Goal: Task Accomplishment & Management: Use online tool/utility

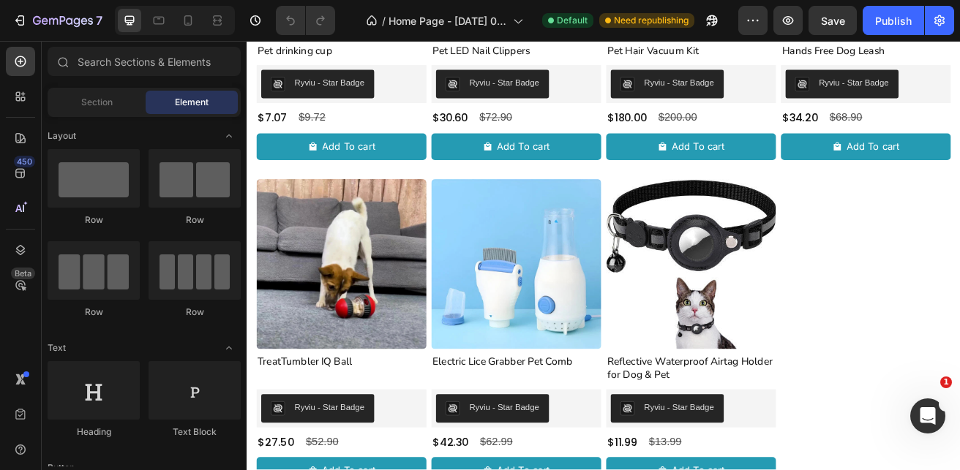
scroll to position [659, 0]
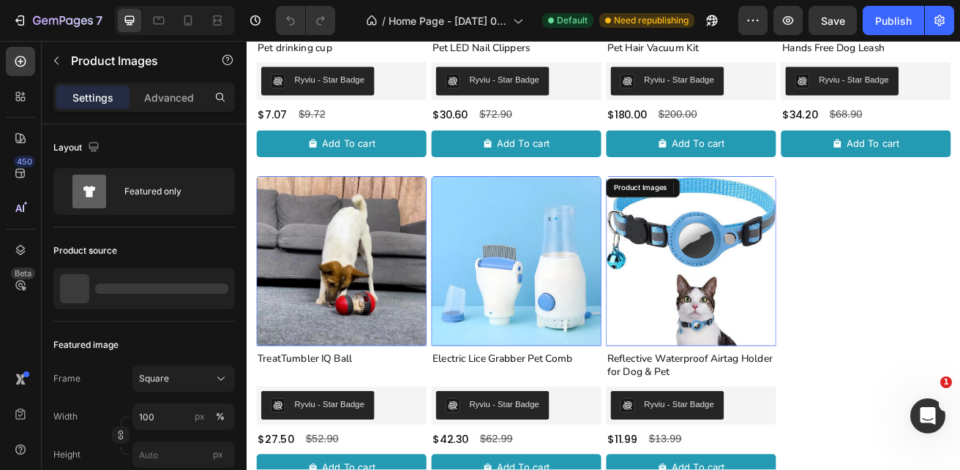
click at [789, 304] on img at bounding box center [792, 312] width 209 height 209
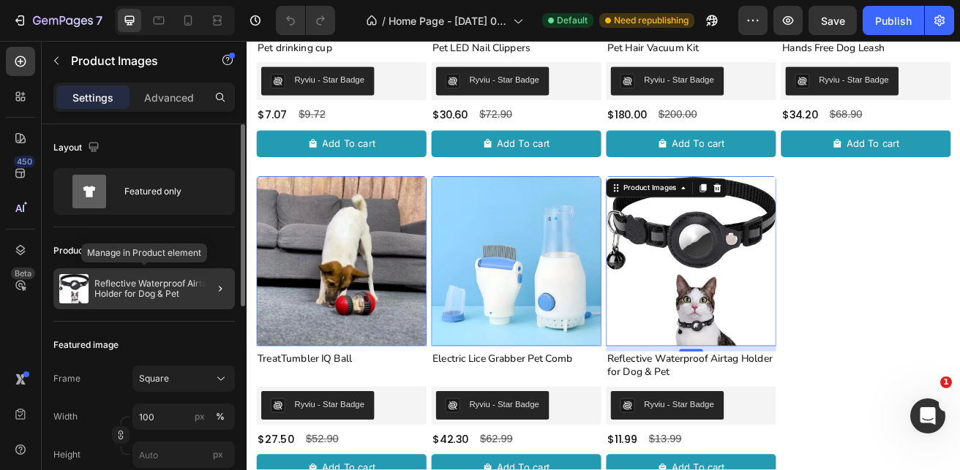
click at [159, 291] on p "Reflective Waterproof Airtag Holder for Dog & Pet" at bounding box center [161, 289] width 135 height 20
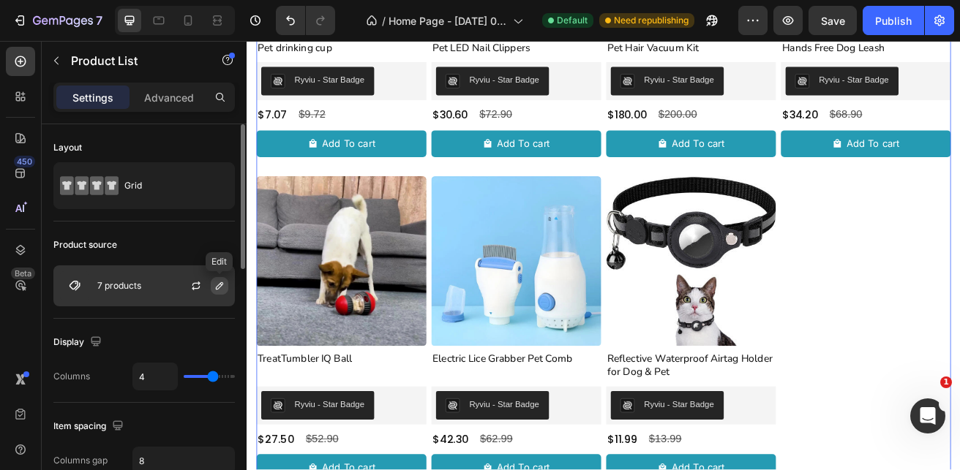
click at [220, 289] on icon "button" at bounding box center [220, 286] width 12 height 12
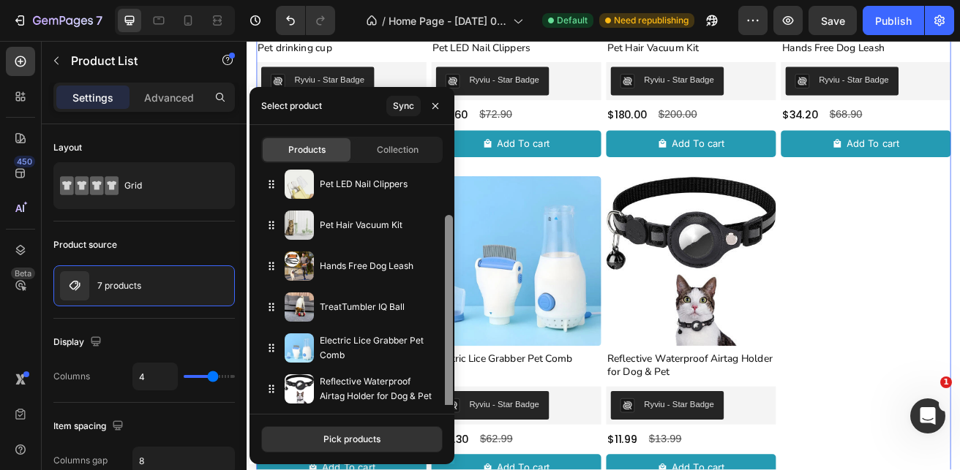
scroll to position [50, 0]
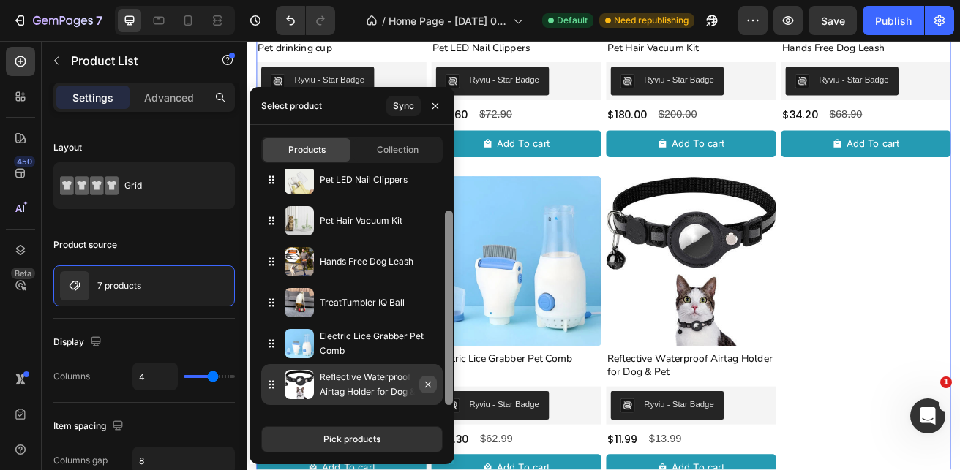
drag, startPoint x: 449, startPoint y: 254, endPoint x: 427, endPoint y: 390, distance: 137.8
click at [440, 369] on div "Pet drinking cup Pet LED Nail Clippers Pet Hair Vacuum Kit Hands Free Dog Leash…" at bounding box center [351, 287] width 205 height 236
click at [369, 388] on p "Reflective Waterproof Airtag Holder for Dog & Pet" at bounding box center [378, 384] width 117 height 29
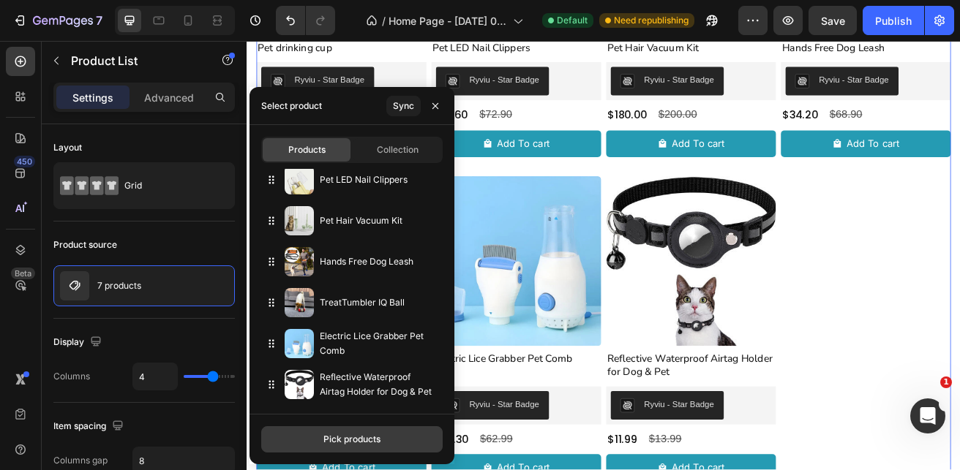
click at [353, 438] on div "Pick products" at bounding box center [351, 439] width 57 height 13
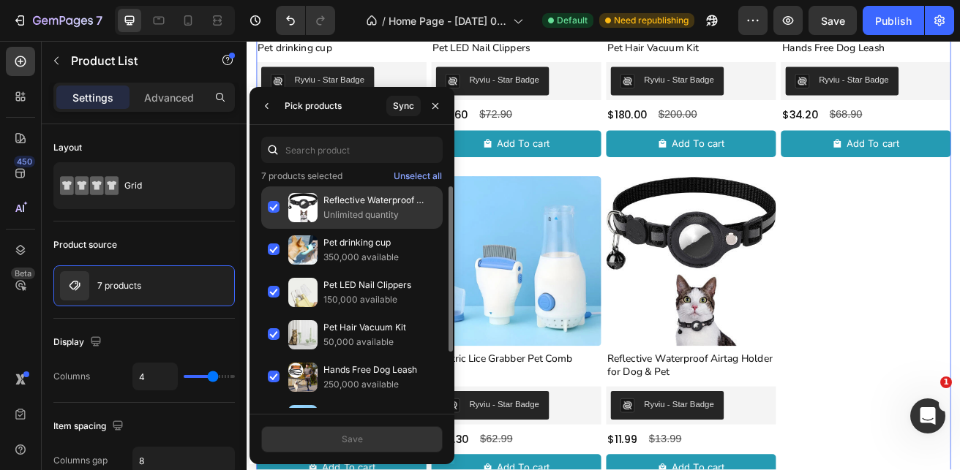
click at [345, 210] on p "Unlimited quantity" at bounding box center [379, 215] width 113 height 15
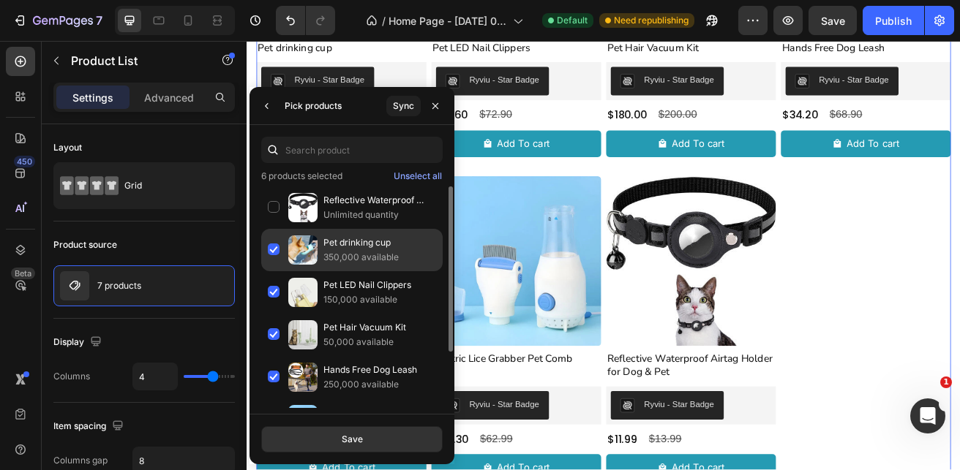
click at [274, 251] on div "Pet drinking cup 350,000 available" at bounding box center [351, 250] width 181 height 42
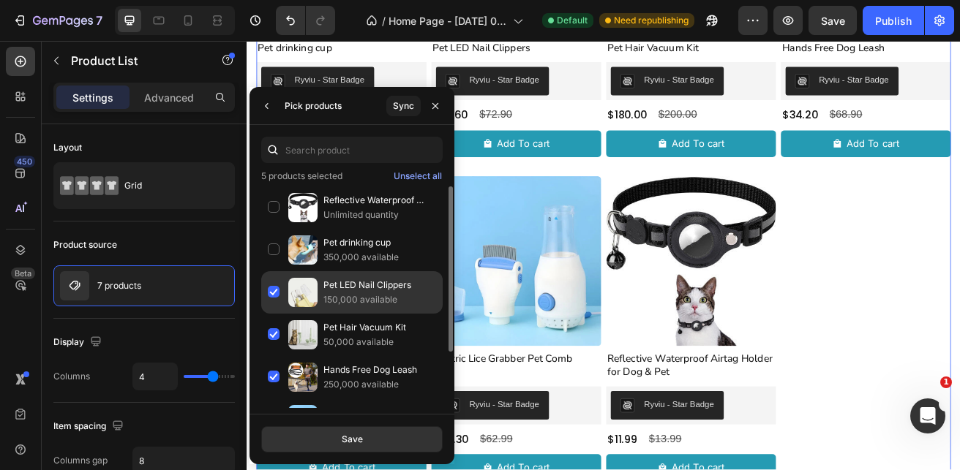
drag, startPoint x: 270, startPoint y: 286, endPoint x: 264, endPoint y: 309, distance: 23.4
click at [270, 288] on div "Pet LED Nail Clippers 150,000 available" at bounding box center [351, 292] width 181 height 42
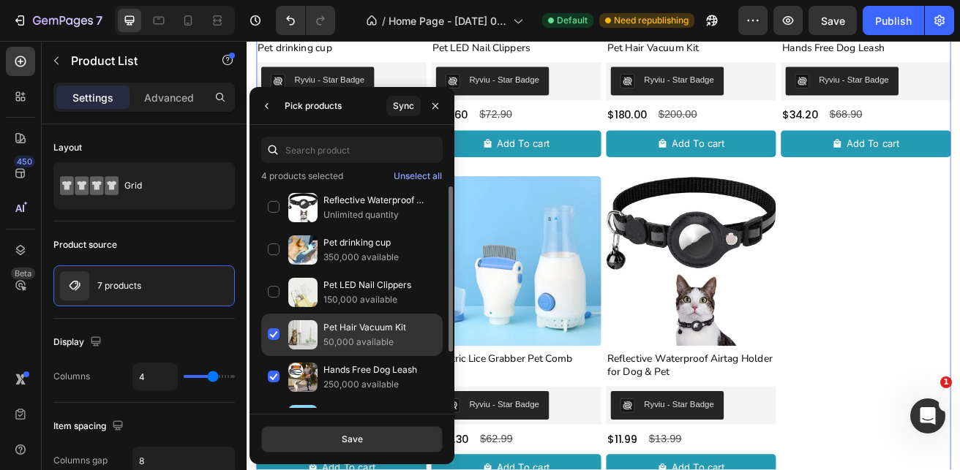
click at [271, 337] on div "Pet Hair Vacuum Kit 50,000 available" at bounding box center [351, 335] width 181 height 42
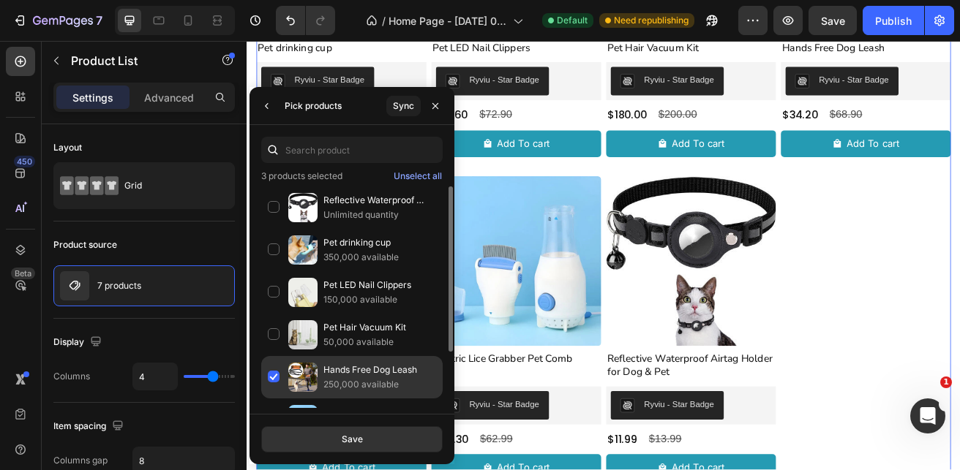
click at [270, 371] on div "Hands Free Dog Leash 250,000 available" at bounding box center [351, 377] width 181 height 42
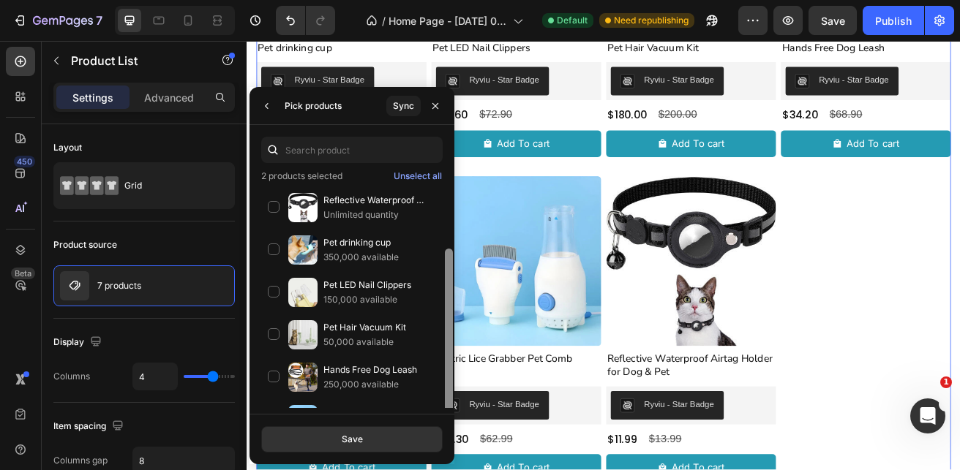
scroll to position [75, 0]
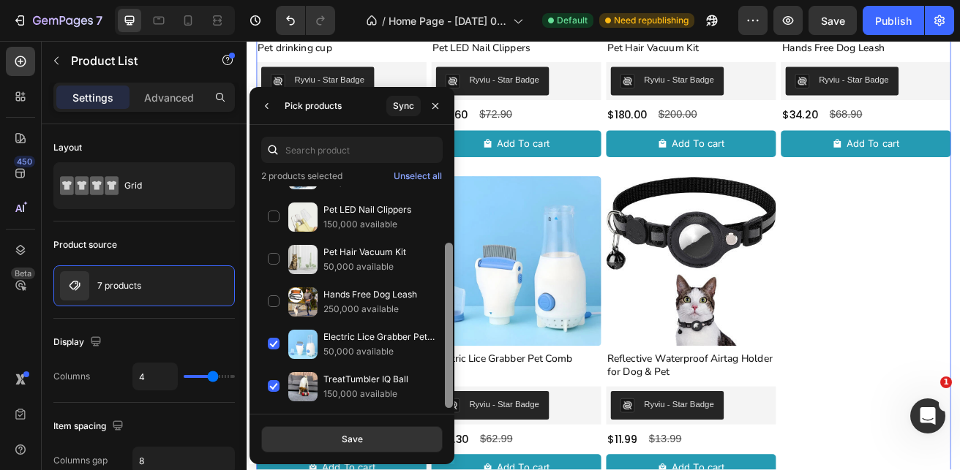
drag, startPoint x: 448, startPoint y: 327, endPoint x: 448, endPoint y: 407, distance: 80.4
click at [448, 407] on div at bounding box center [449, 325] width 8 height 165
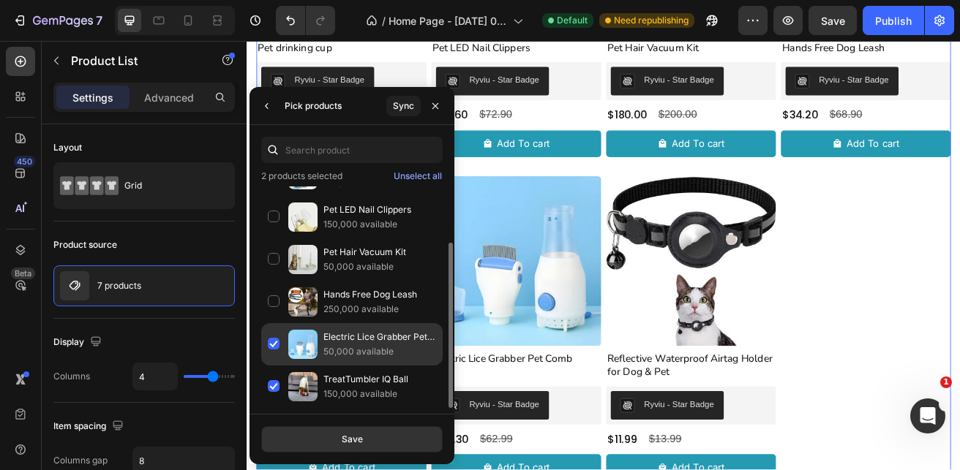
click at [279, 345] on div "Electric Lice Grabber Pet Comb 50,000 available" at bounding box center [351, 344] width 181 height 42
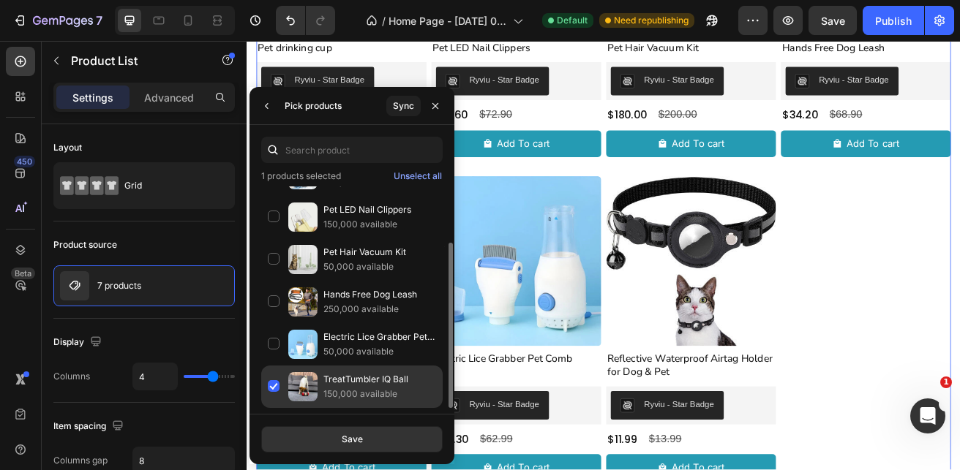
click at [274, 382] on div "TreatTumbler IQ Ball 150,000 available" at bounding box center [351, 387] width 181 height 42
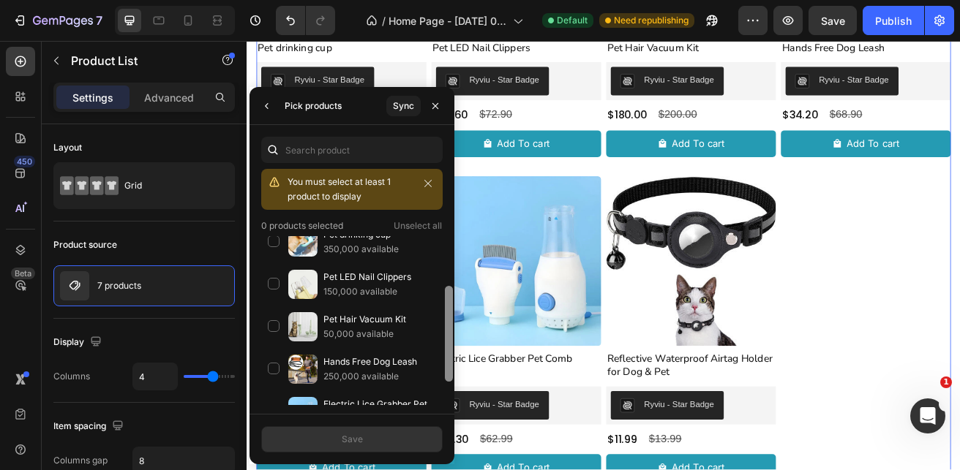
scroll to position [43, 0]
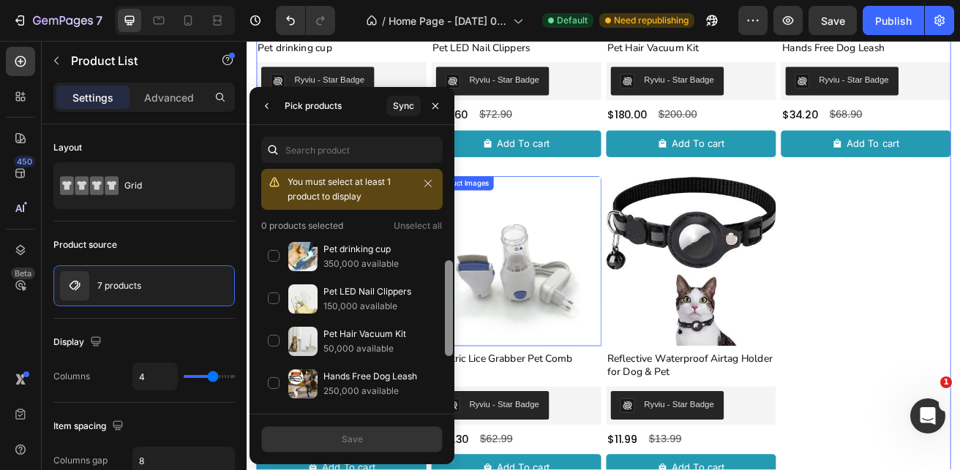
drag, startPoint x: 691, startPoint y: 400, endPoint x: 532, endPoint y: 307, distance: 183.9
click at [532, 307] on img at bounding box center [577, 312] width 209 height 209
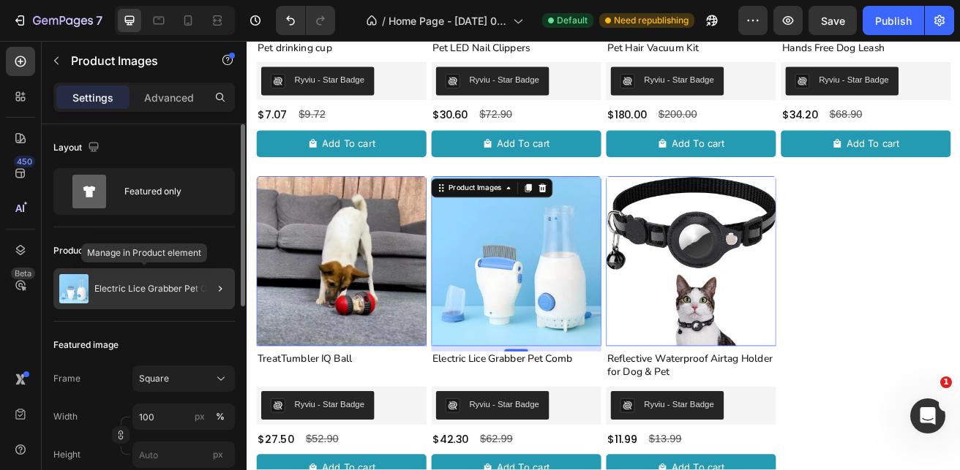
click at [187, 291] on p "Electric Lice Grabber Pet Comb" at bounding box center [159, 289] width 131 height 10
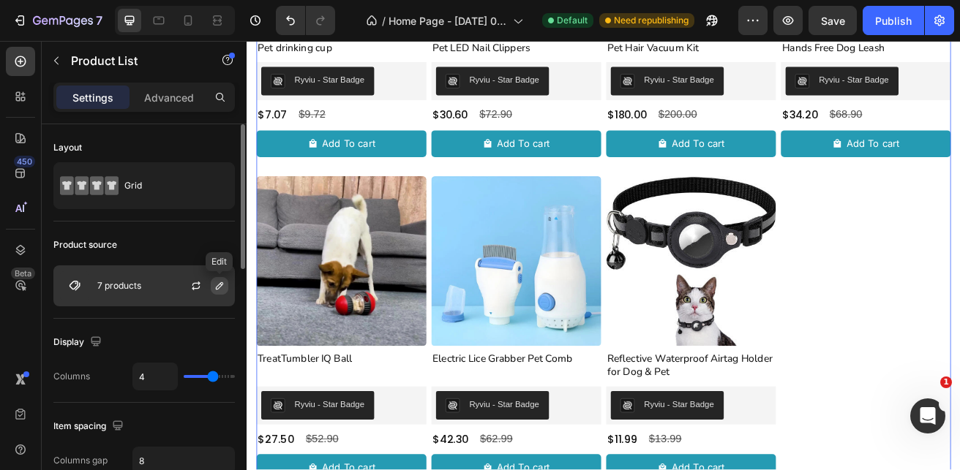
click at [218, 287] on icon "button" at bounding box center [220, 286] width 12 height 12
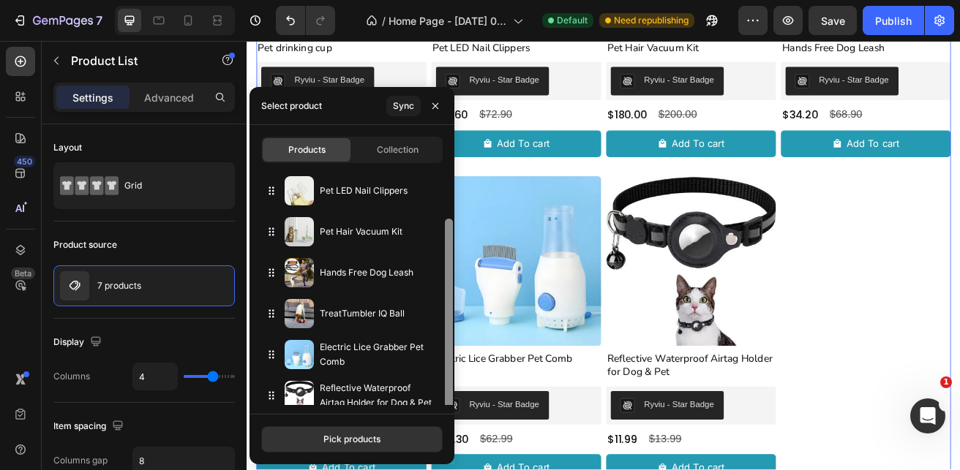
scroll to position [50, 0]
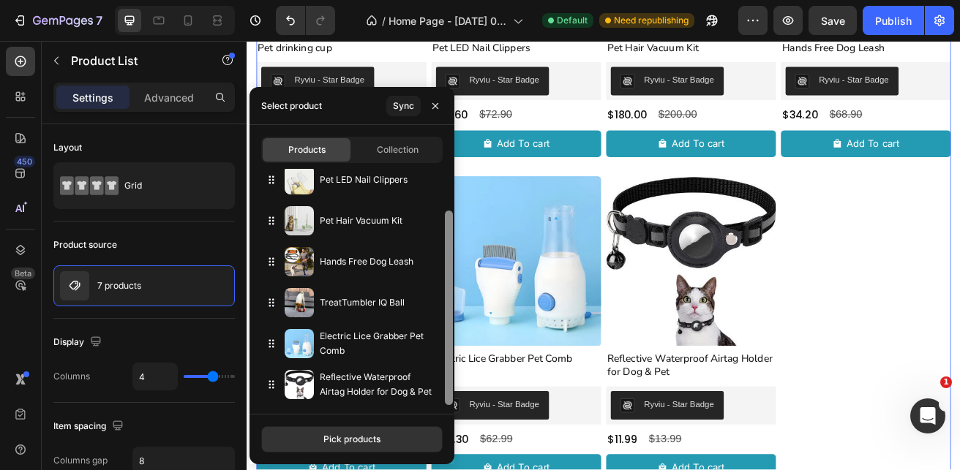
drag, startPoint x: 448, startPoint y: 229, endPoint x: 448, endPoint y: 310, distance: 81.2
click at [448, 308] on div at bounding box center [449, 308] width 8 height 195
click at [447, 312] on div at bounding box center [449, 308] width 8 height 195
click at [333, 443] on div "Pick products" at bounding box center [351, 439] width 57 height 13
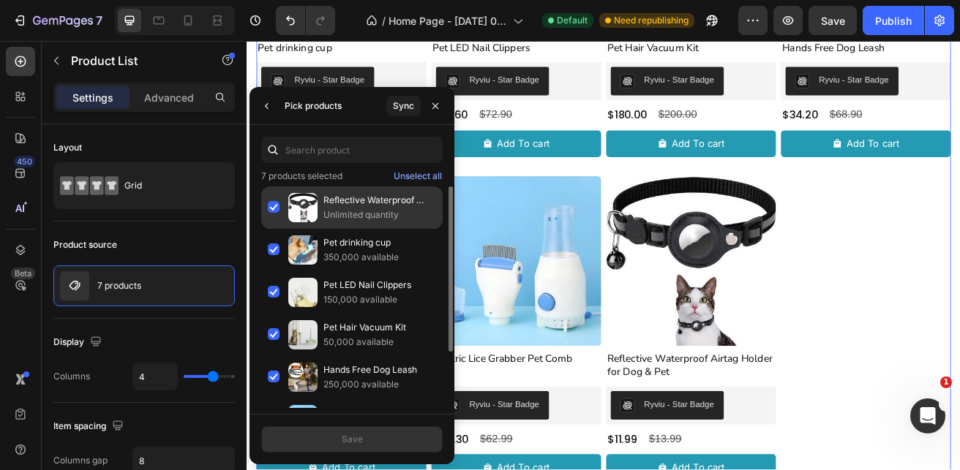
click at [270, 210] on div "Reflective Waterproof Airtag Holder for Dog & Pet Unlimited quantity" at bounding box center [351, 207] width 181 height 42
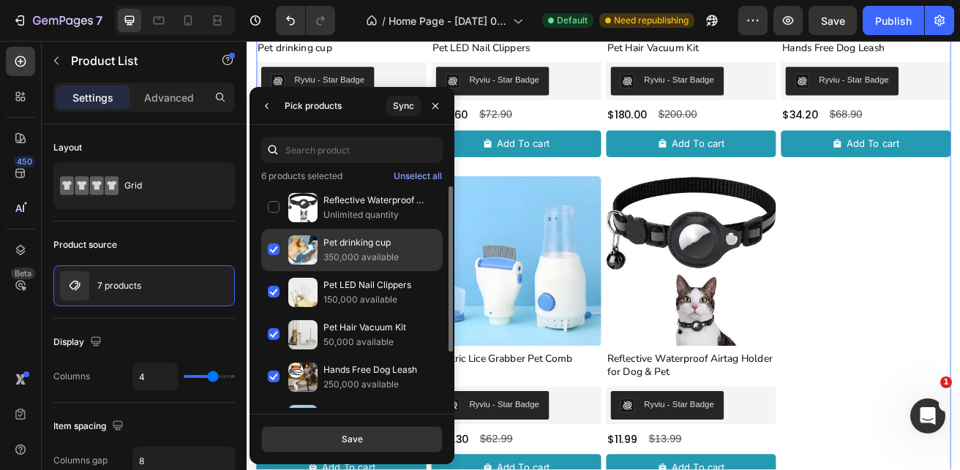
drag, startPoint x: 270, startPoint y: 246, endPoint x: 270, endPoint y: 265, distance: 19.0
click at [270, 246] on div "Pet drinking cup 350,000 available" at bounding box center [351, 250] width 181 height 42
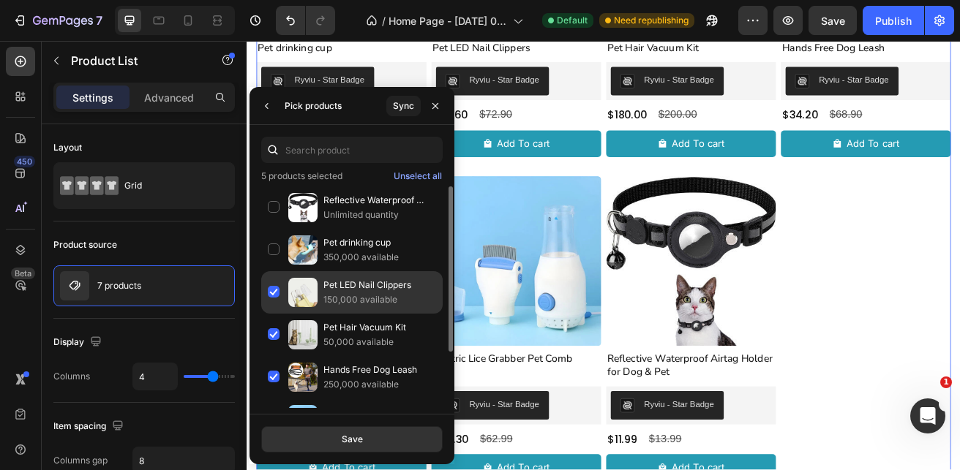
drag, startPoint x: 270, startPoint y: 287, endPoint x: 270, endPoint y: 304, distance: 16.8
click at [270, 289] on div "Pet LED Nail Clippers 150,000 available" at bounding box center [351, 292] width 181 height 42
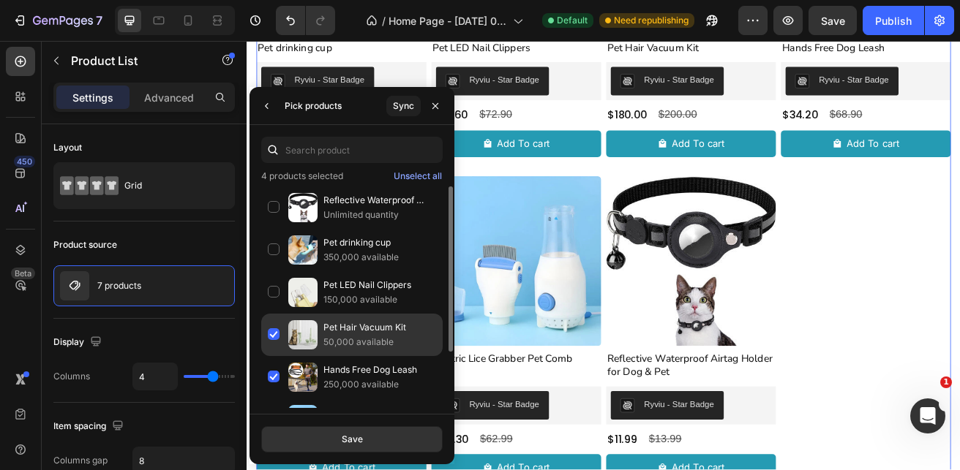
drag, startPoint x: 272, startPoint y: 337, endPoint x: 270, endPoint y: 351, distance: 14.1
click at [272, 338] on div "Pet Hair Vacuum Kit 50,000 available" at bounding box center [351, 335] width 181 height 42
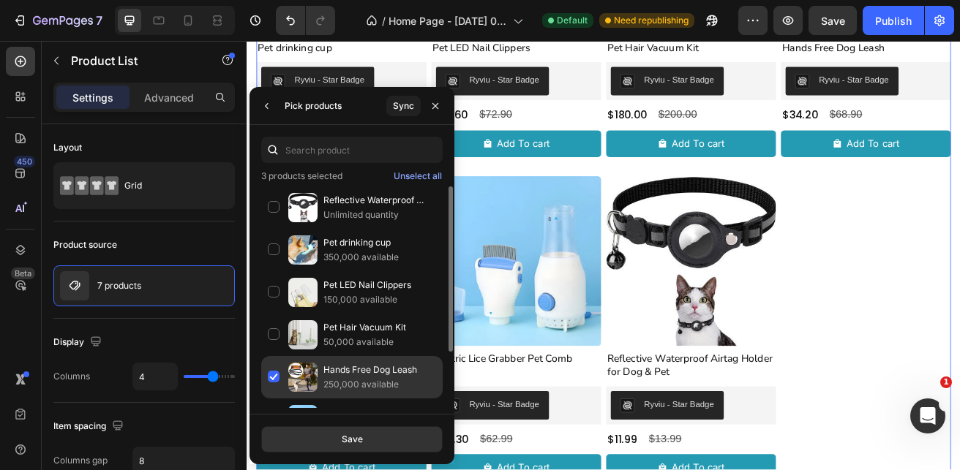
click at [270, 375] on div "Hands Free Dog Leash 250,000 available" at bounding box center [351, 377] width 181 height 42
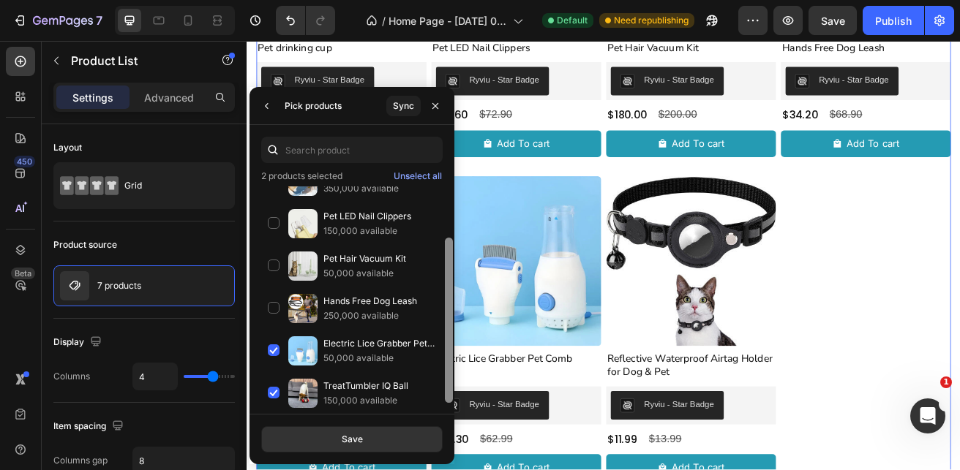
scroll to position [75, 0]
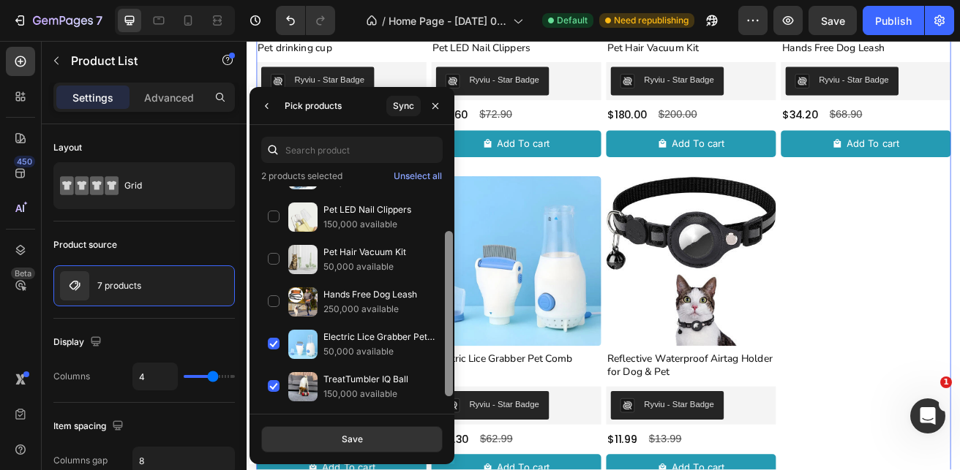
drag, startPoint x: 450, startPoint y: 293, endPoint x: 450, endPoint y: 364, distance: 70.9
click at [450, 364] on div at bounding box center [449, 313] width 8 height 165
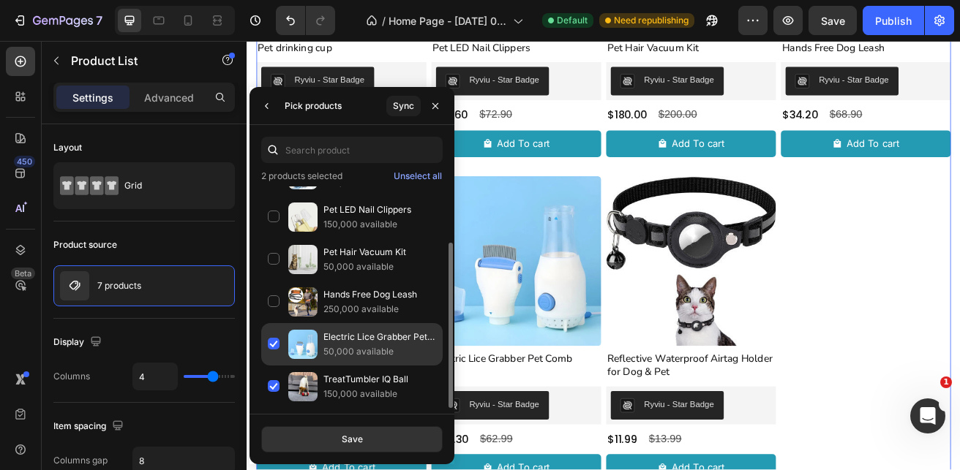
click at [281, 342] on div "Electric Lice Grabber Pet Comb 50,000 available" at bounding box center [351, 344] width 181 height 42
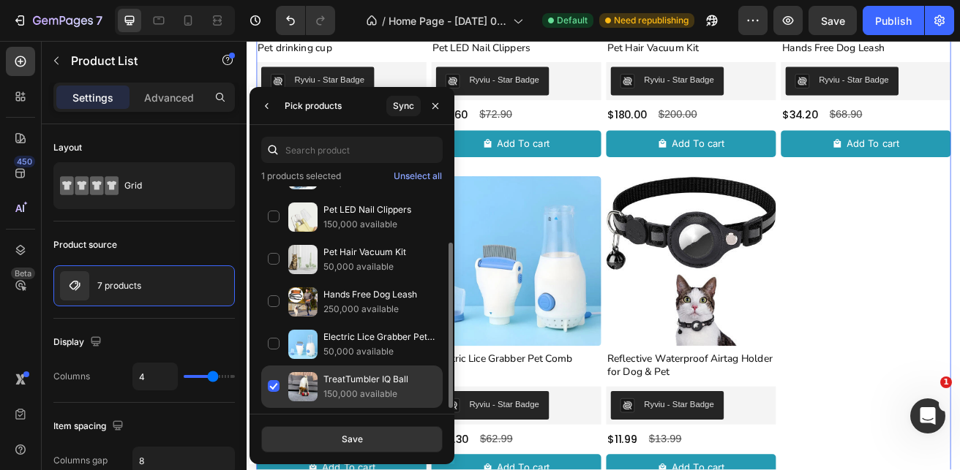
click at [275, 383] on div "TreatTumbler IQ Ball 150,000 available" at bounding box center [351, 387] width 181 height 42
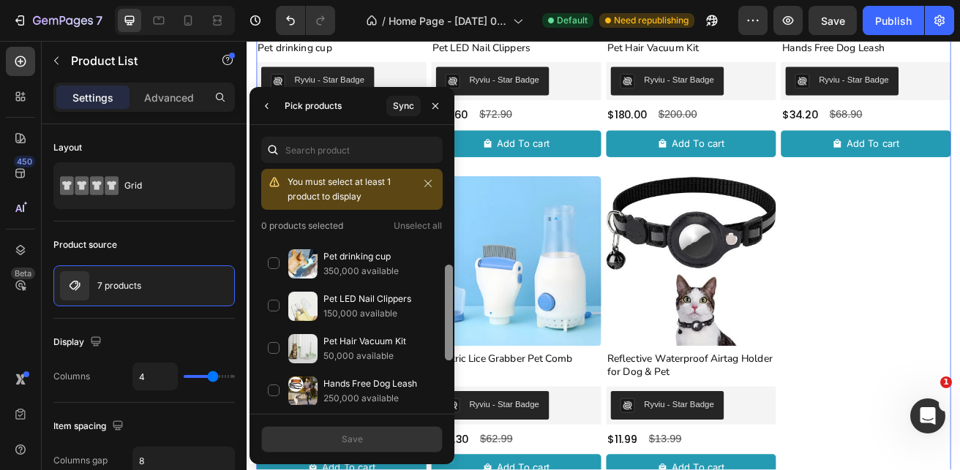
scroll to position [0, 0]
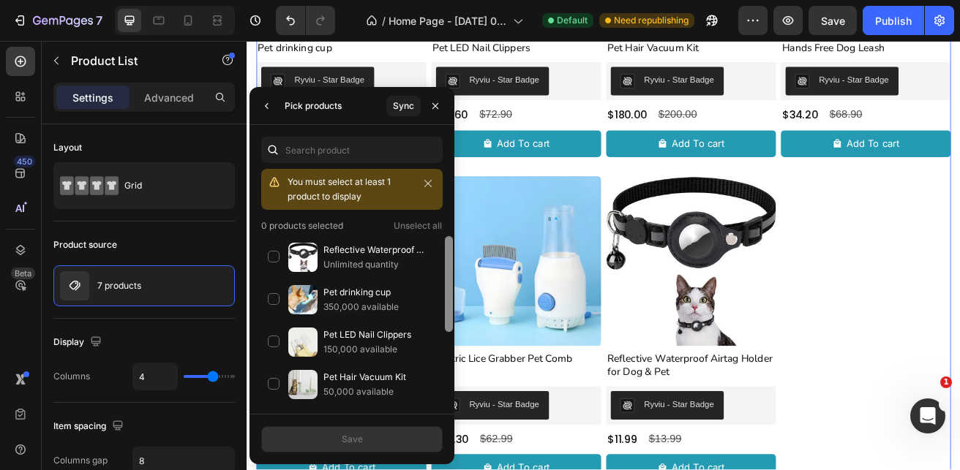
drag, startPoint x: 445, startPoint y: 318, endPoint x: 451, endPoint y: 255, distance: 63.9
click at [451, 255] on div at bounding box center [449, 284] width 8 height 96
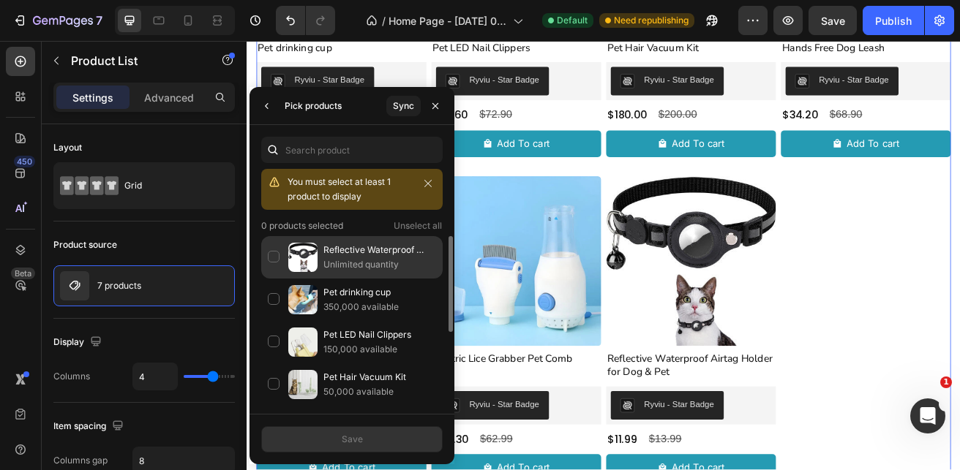
click at [271, 252] on div "Reflective Waterproof Airtag Holder for Dog & Pet Unlimited quantity" at bounding box center [351, 257] width 181 height 42
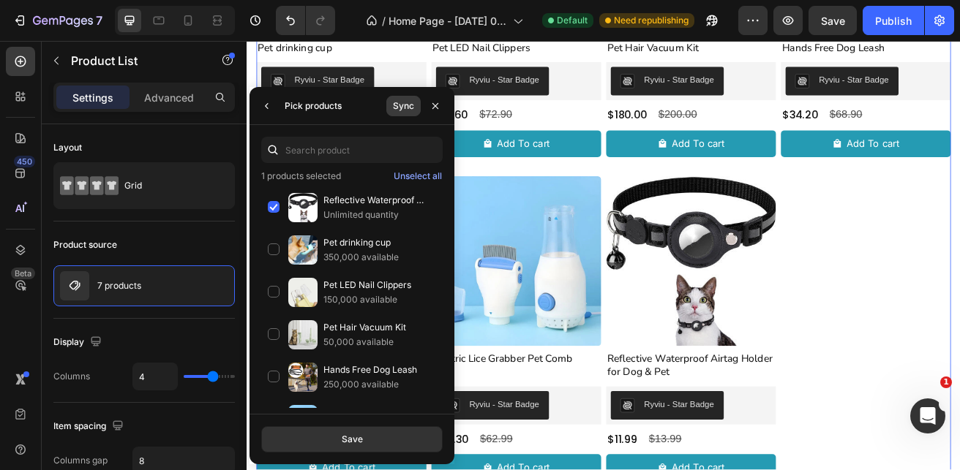
click at [395, 106] on div "Sync" at bounding box center [403, 105] width 21 height 13
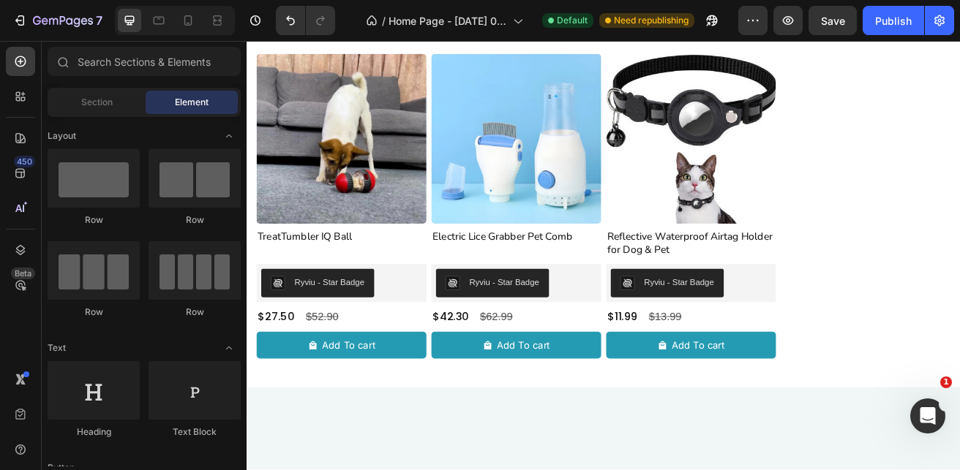
scroll to position [578, 0]
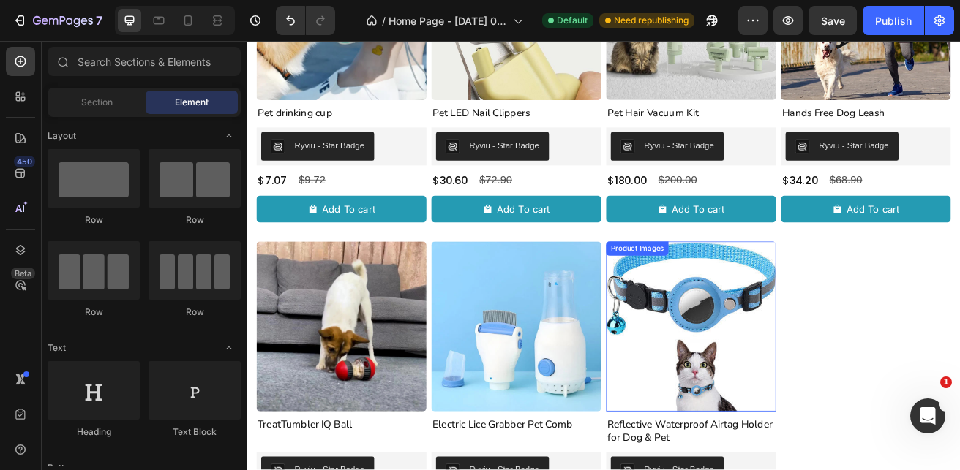
click at [767, 382] on img at bounding box center [792, 392] width 209 height 209
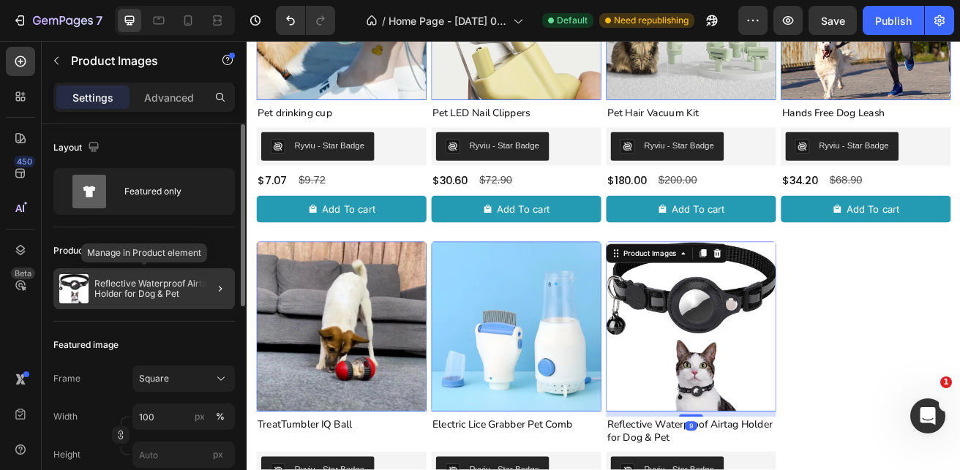
click at [121, 293] on p "Reflective Waterproof Airtag Holder for Dog & Pet" at bounding box center [161, 289] width 135 height 20
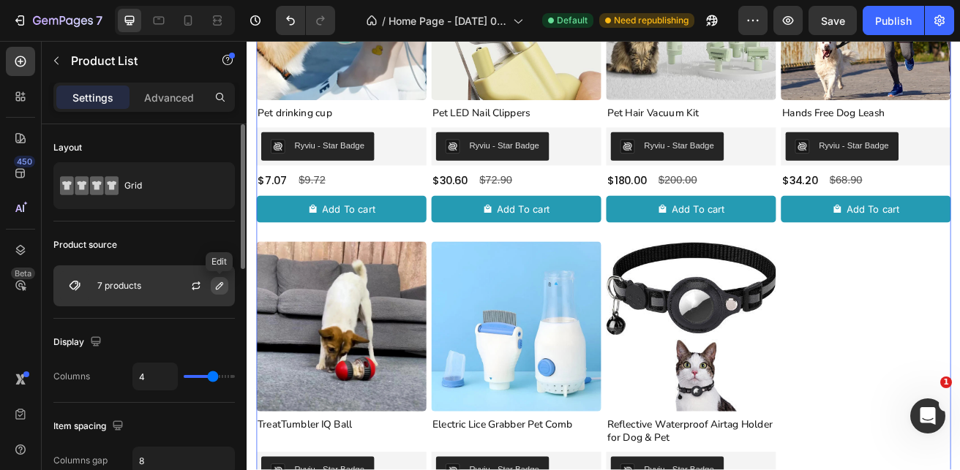
click at [216, 285] on icon "button" at bounding box center [220, 286] width 12 height 12
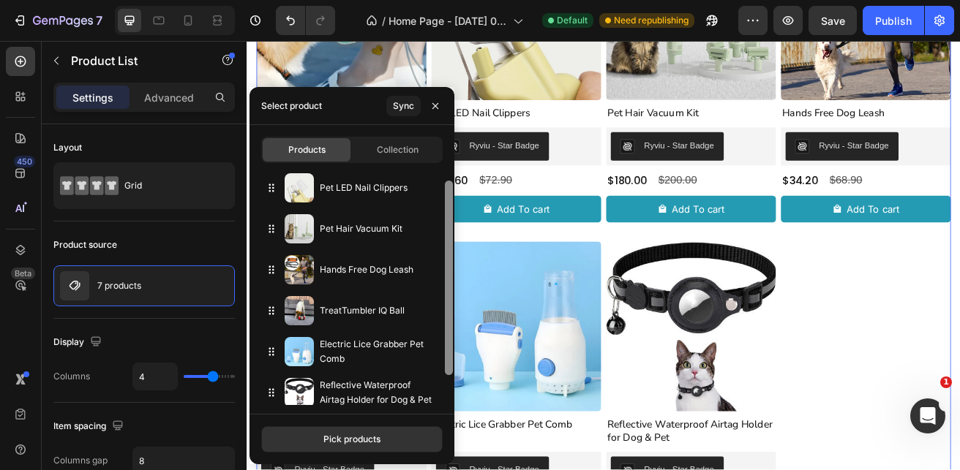
scroll to position [50, 0]
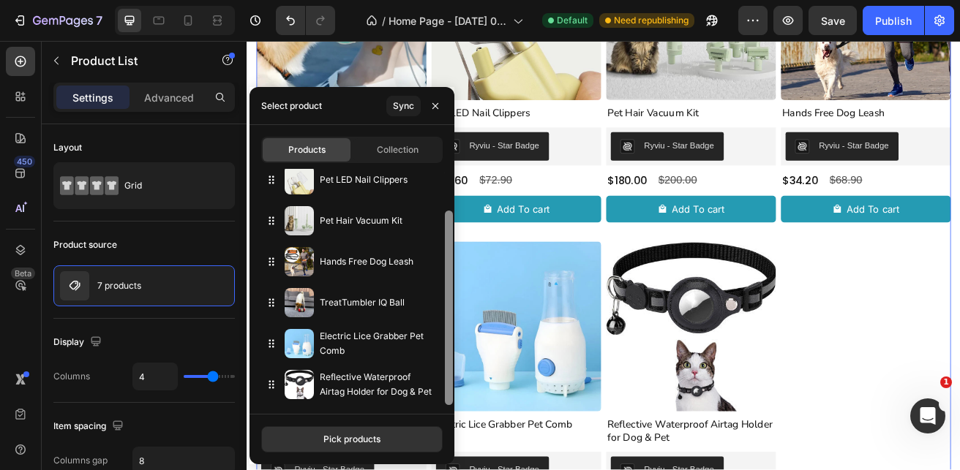
drag, startPoint x: 448, startPoint y: 234, endPoint x: 451, endPoint y: 303, distance: 68.8
click at [451, 303] on div at bounding box center [449, 308] width 8 height 195
click at [341, 448] on button "Pick products" at bounding box center [351, 439] width 181 height 26
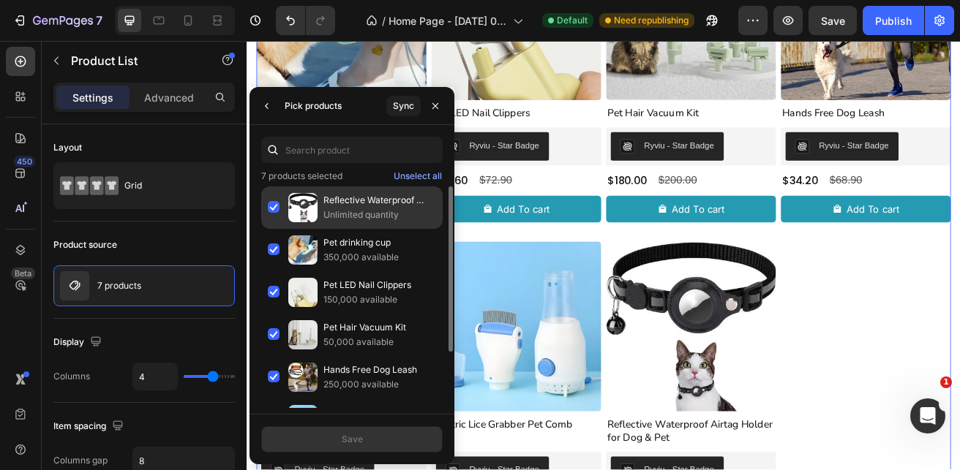
click at [352, 208] on p "Unlimited quantity" at bounding box center [379, 215] width 113 height 15
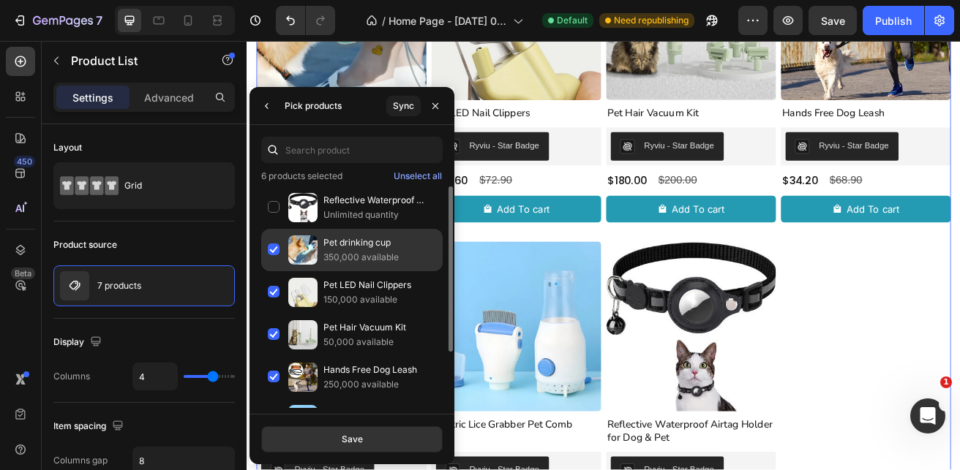
click at [275, 249] on div "Pet drinking cup 350,000 available" at bounding box center [351, 250] width 181 height 42
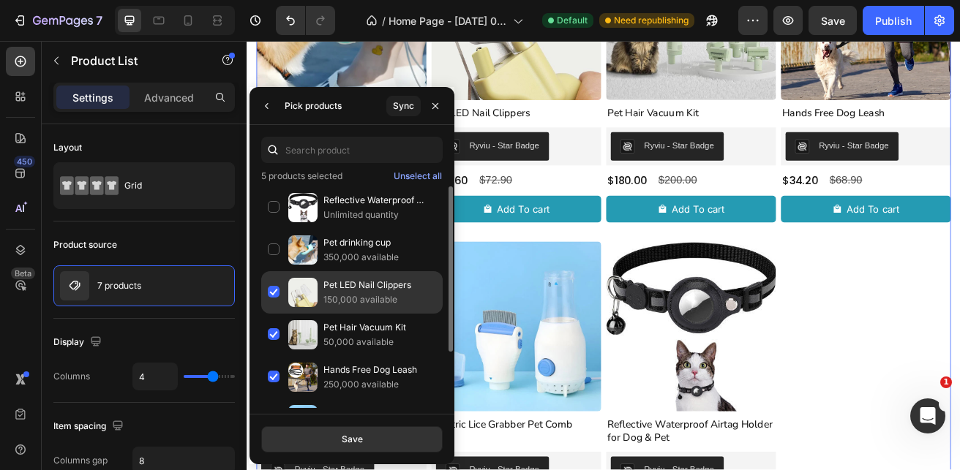
click at [272, 298] on div "Pet LED Nail Clippers 150,000 available" at bounding box center [351, 292] width 181 height 42
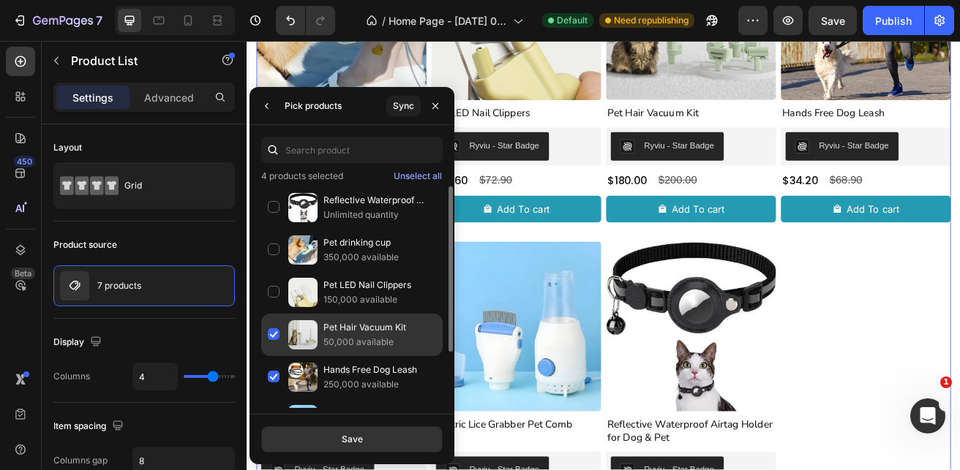
drag, startPoint x: 272, startPoint y: 327, endPoint x: 270, endPoint y: 353, distance: 26.4
click at [272, 332] on div "Pet Hair Vacuum Kit 50,000 available" at bounding box center [351, 335] width 181 height 42
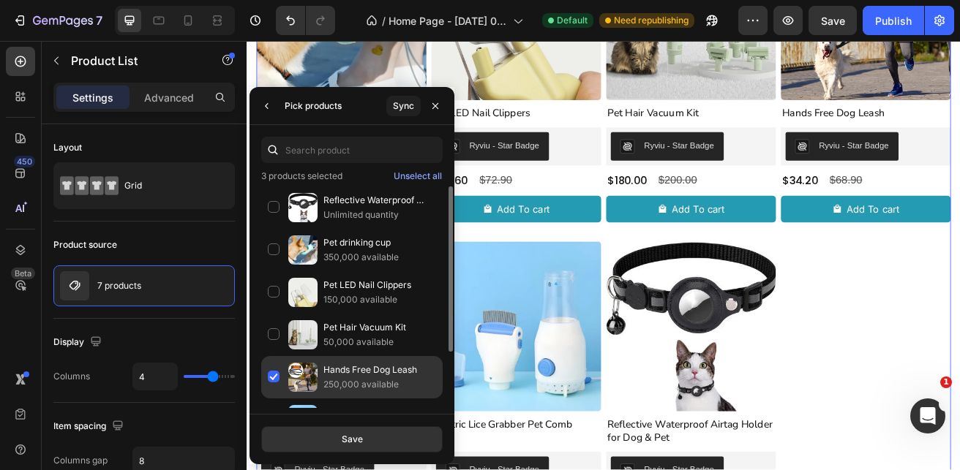
click at [267, 373] on div "Hands Free Dog Leash 250,000 available" at bounding box center [351, 377] width 181 height 42
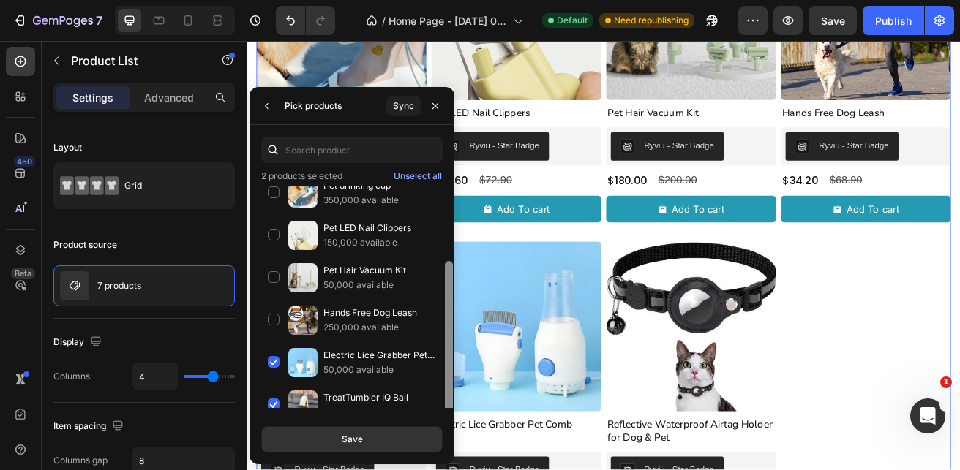
scroll to position [75, 0]
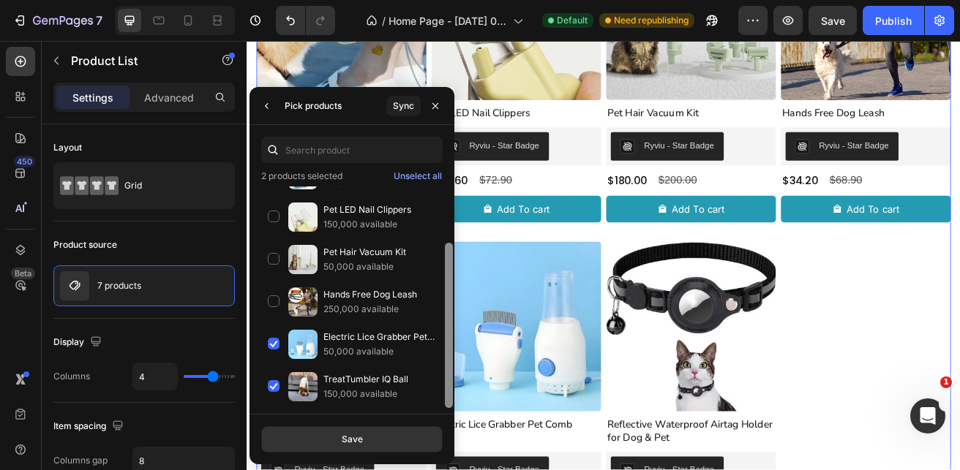
drag, startPoint x: 451, startPoint y: 314, endPoint x: 451, endPoint y: 384, distance: 70.2
click at [451, 384] on div at bounding box center [449, 325] width 8 height 165
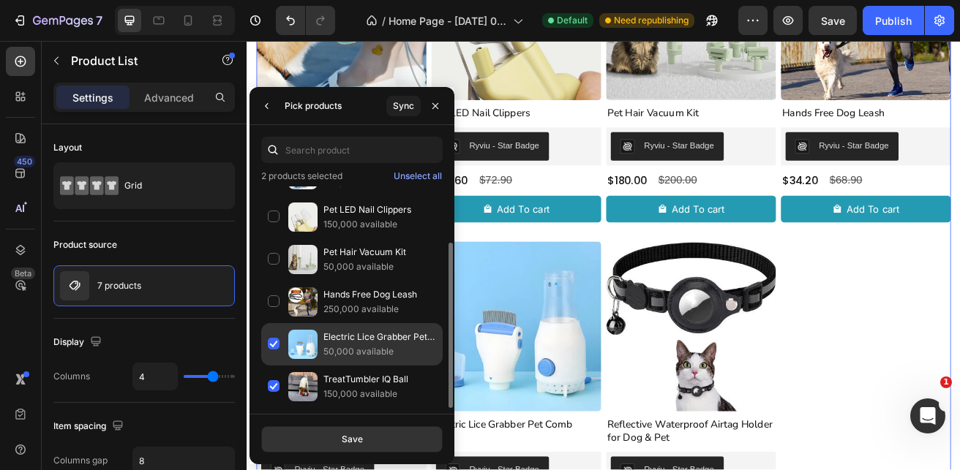
drag, startPoint x: 265, startPoint y: 343, endPoint x: 274, endPoint y: 364, distance: 22.7
click at [266, 344] on div "Electric Lice Grabber Pet Comb 50,000 available" at bounding box center [351, 344] width 181 height 42
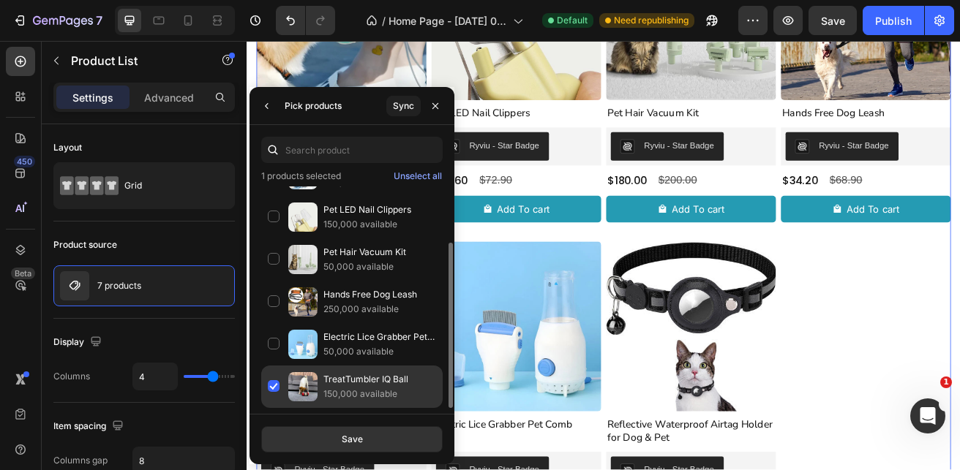
click at [276, 377] on div "TreatTumbler IQ Ball 150,000 available" at bounding box center [351, 387] width 181 height 42
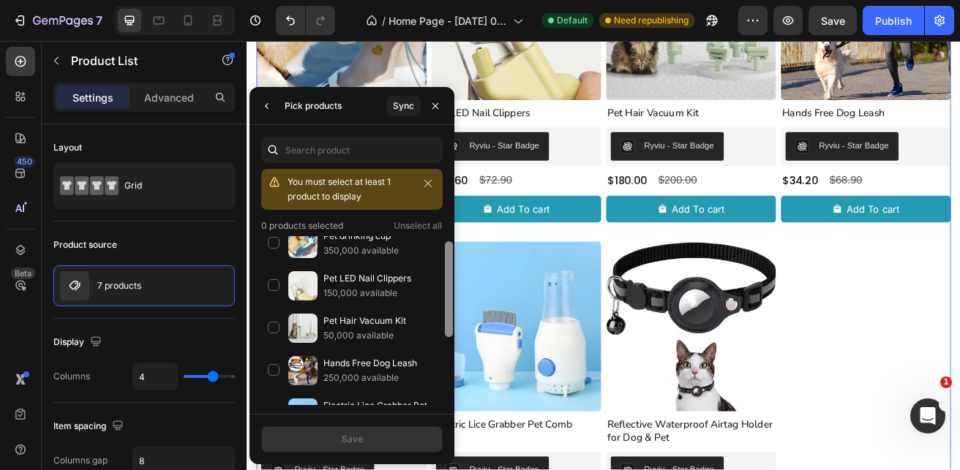
scroll to position [39, 0]
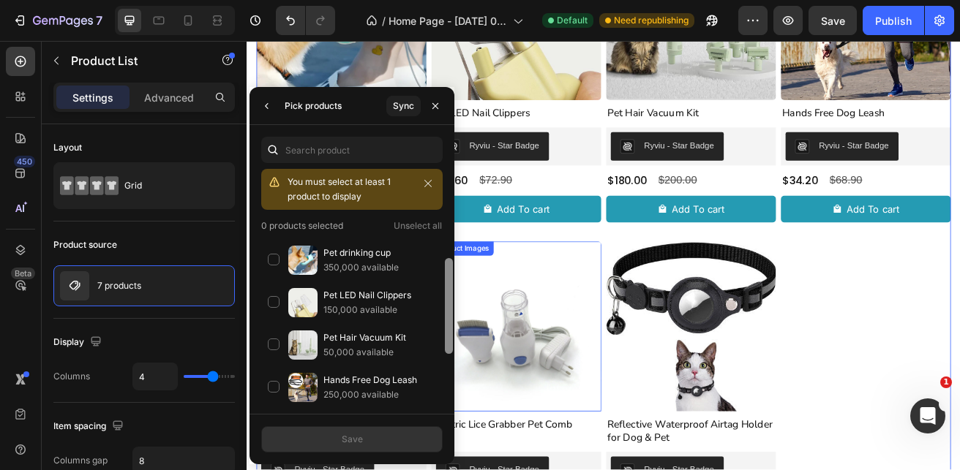
drag, startPoint x: 695, startPoint y: 393, endPoint x: 509, endPoint y: 367, distance: 188.3
click at [509, 367] on img at bounding box center [577, 392] width 209 height 209
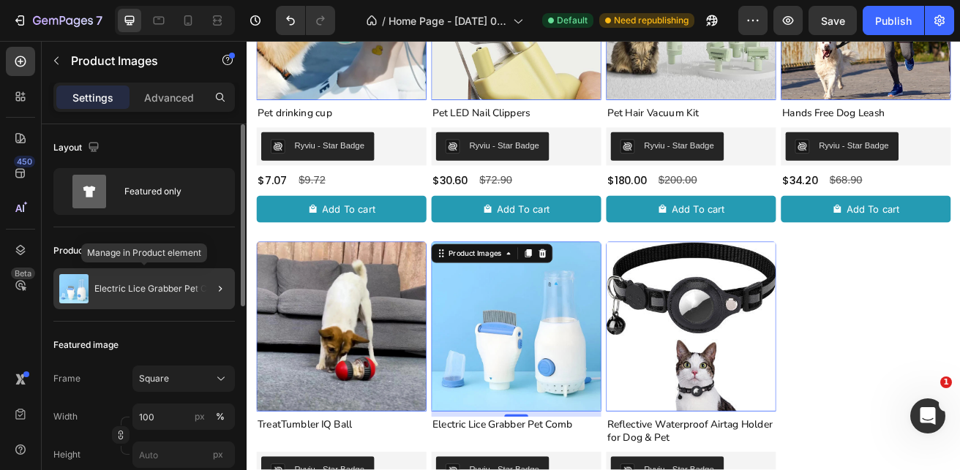
click at [178, 295] on div "Electric Lice Grabber Pet Comb" at bounding box center [143, 288] width 181 height 41
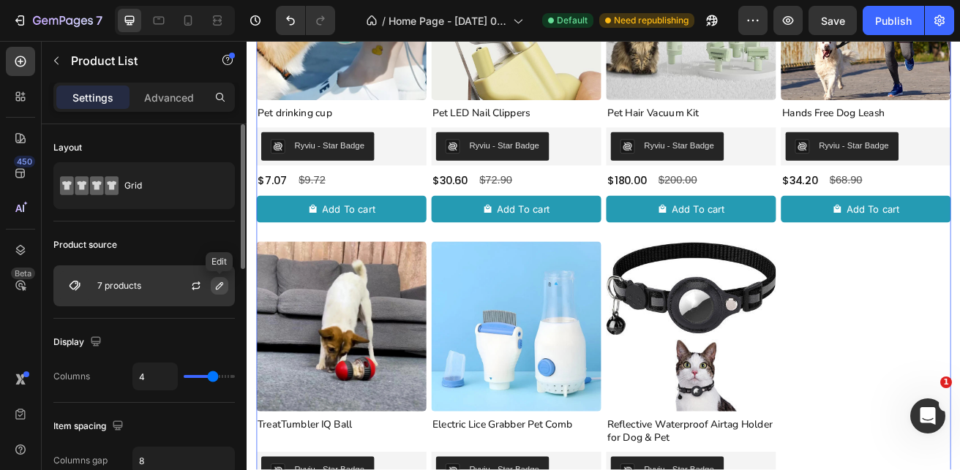
click at [224, 285] on icon "button" at bounding box center [220, 286] width 12 height 12
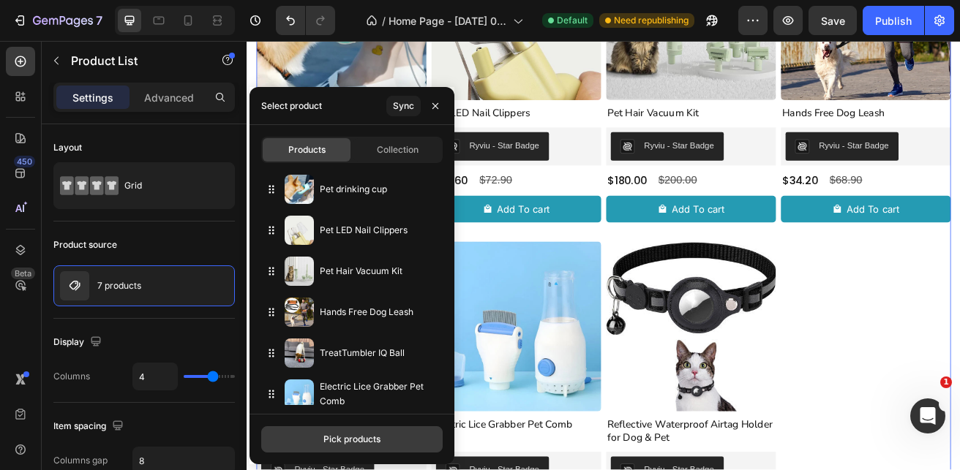
click at [352, 439] on div "Pick products" at bounding box center [351, 439] width 57 height 13
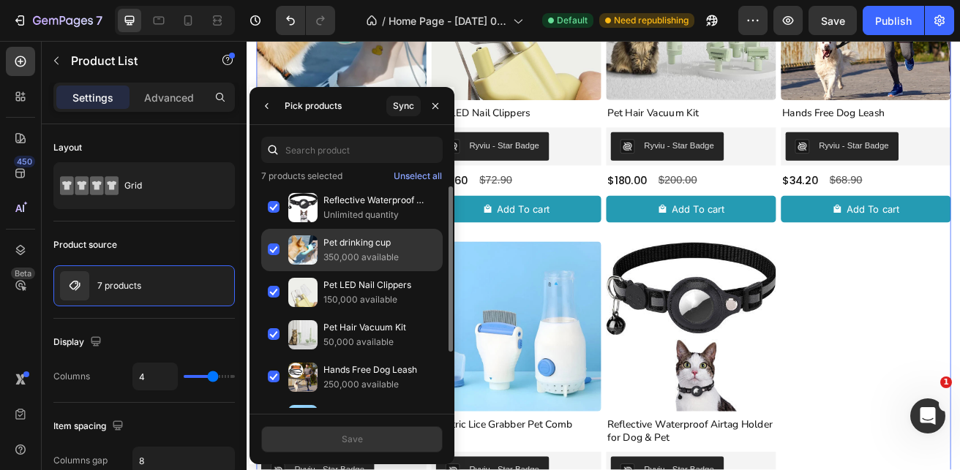
click at [271, 250] on div "Pet drinking cup 350,000 available" at bounding box center [351, 250] width 181 height 42
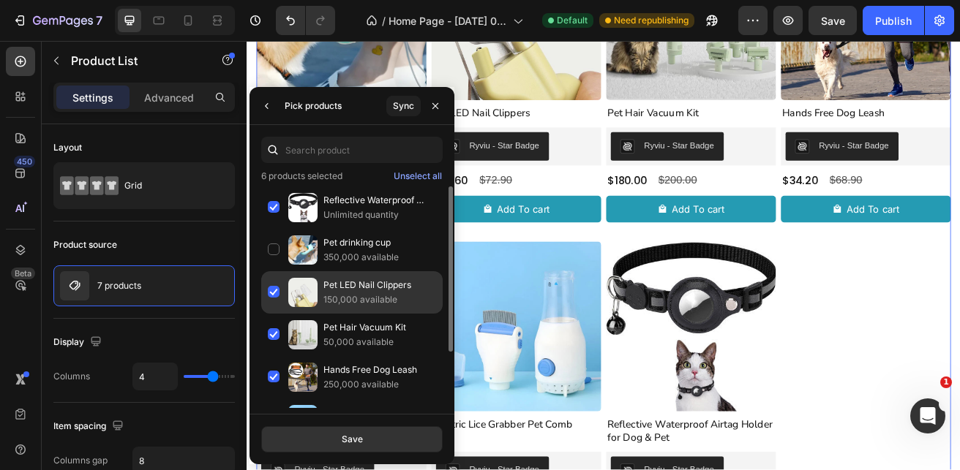
drag, startPoint x: 273, startPoint y: 286, endPoint x: 268, endPoint y: 312, distance: 26.7
click at [272, 290] on div "Pet LED Nail Clippers 150,000 available" at bounding box center [351, 292] width 181 height 42
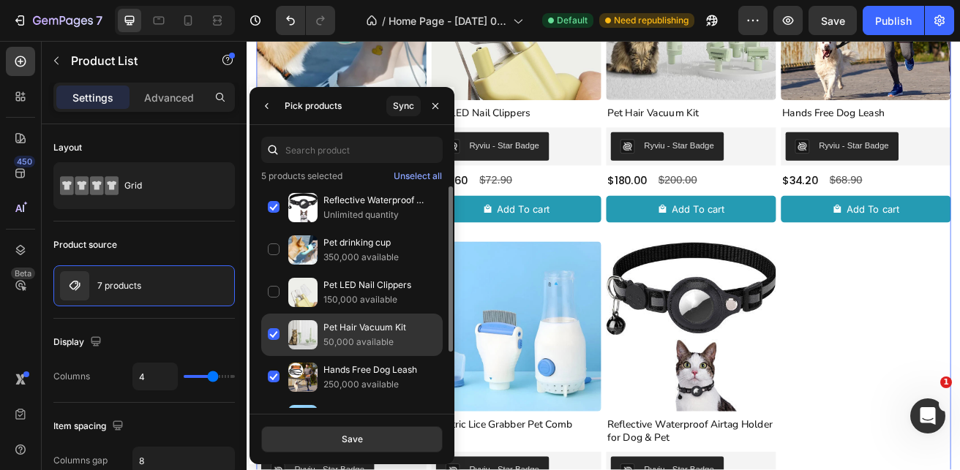
click at [269, 333] on div "Pet Hair Vacuum Kit 50,000 available" at bounding box center [351, 335] width 181 height 42
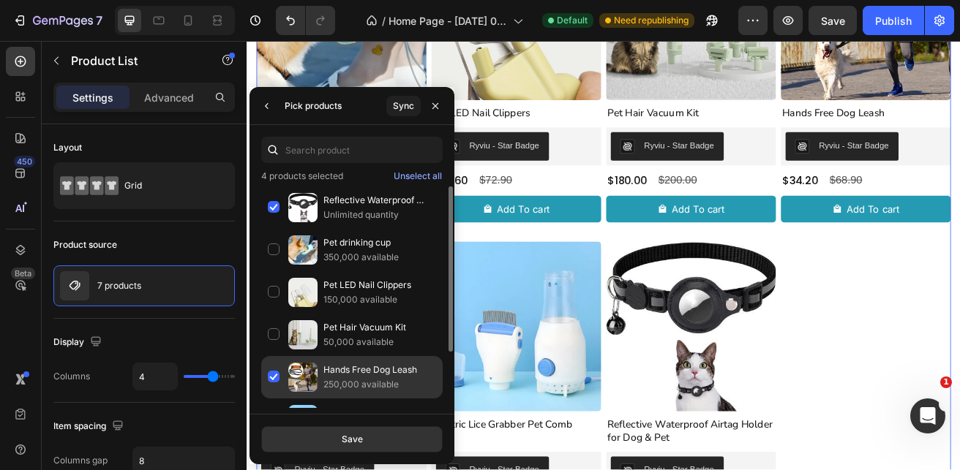
click at [273, 376] on div "Hands Free Dog Leash 250,000 available" at bounding box center [351, 377] width 181 height 42
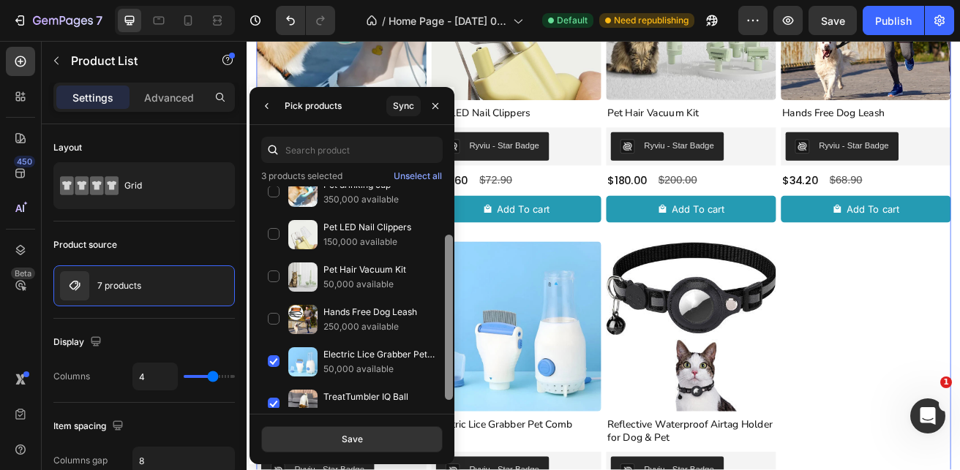
scroll to position [75, 0]
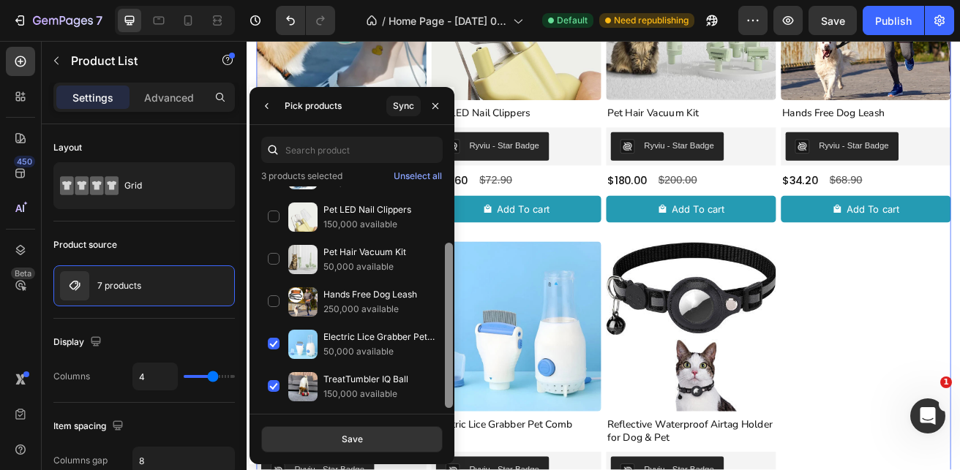
drag, startPoint x: 448, startPoint y: 320, endPoint x: 442, endPoint y: 393, distance: 72.6
click at [442, 393] on div "Reflective Waterproof Airtag Holder for Dog & Pet Unlimited quantity Pet drinki…" at bounding box center [351, 297] width 205 height 222
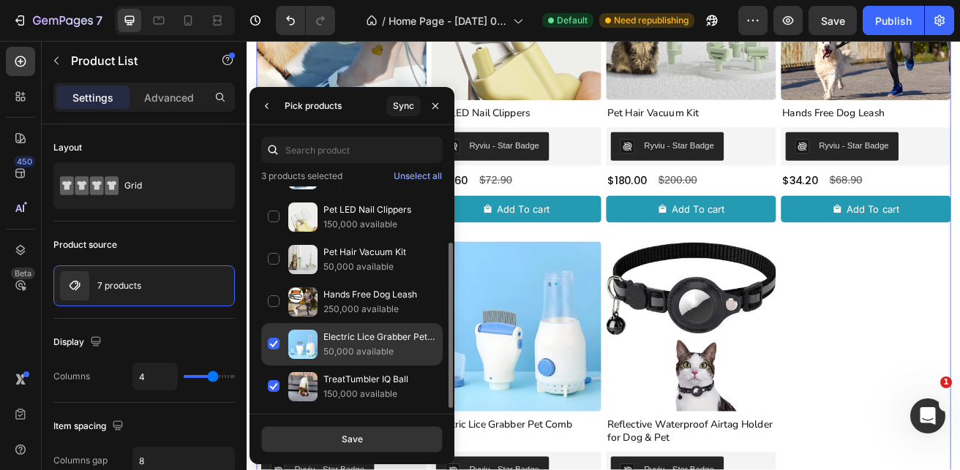
click at [282, 345] on div "Electric Lice Grabber Pet Comb 50,000 available" at bounding box center [351, 344] width 181 height 42
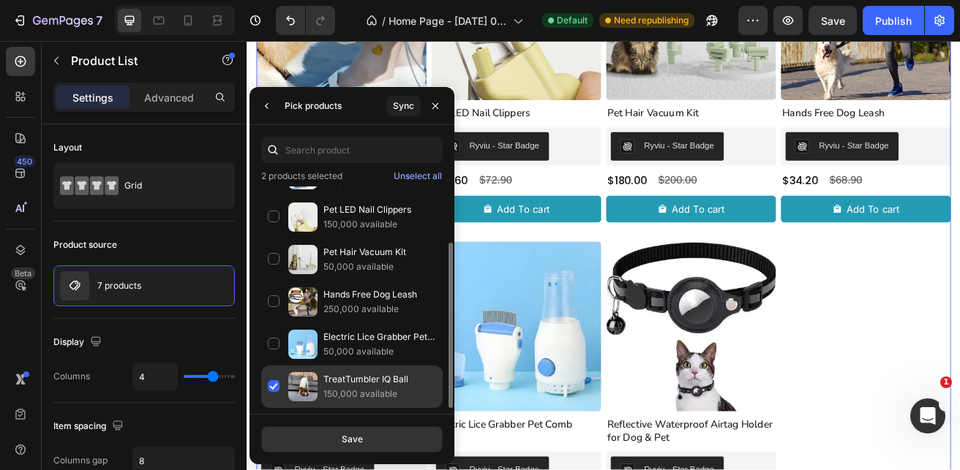
click at [274, 384] on div "TreatTumbler IQ Ball 150,000 available" at bounding box center [351, 387] width 181 height 42
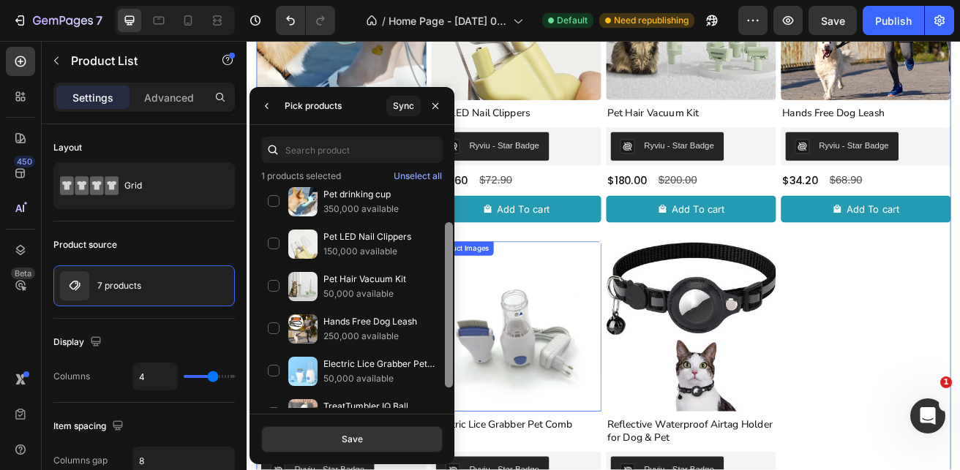
scroll to position [0, 0]
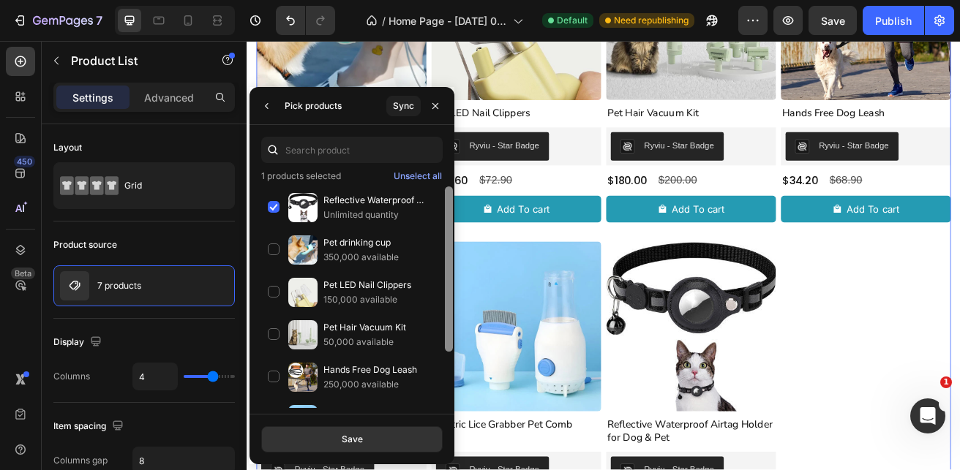
drag, startPoint x: 447, startPoint y: 363, endPoint x: 449, endPoint y: 223, distance: 140.4
click at [449, 223] on div at bounding box center [449, 268] width 8 height 165
click at [359, 440] on div "Save" at bounding box center [352, 439] width 21 height 13
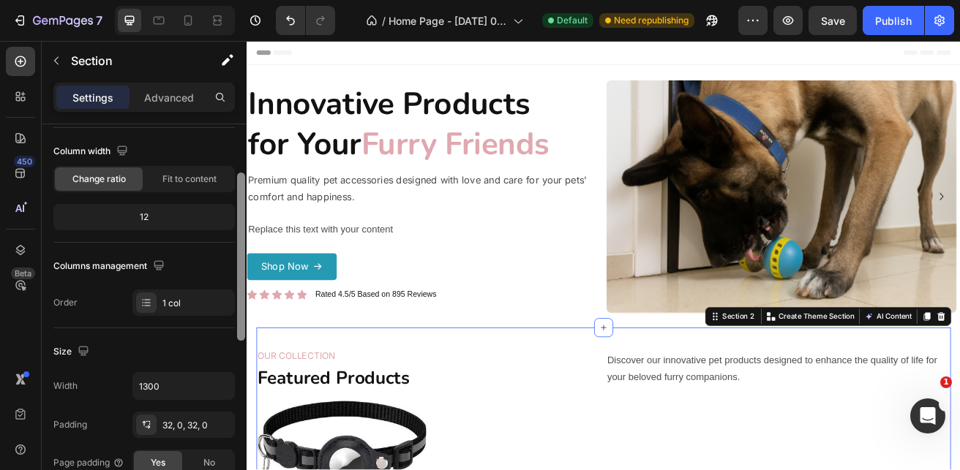
scroll to position [119, 0]
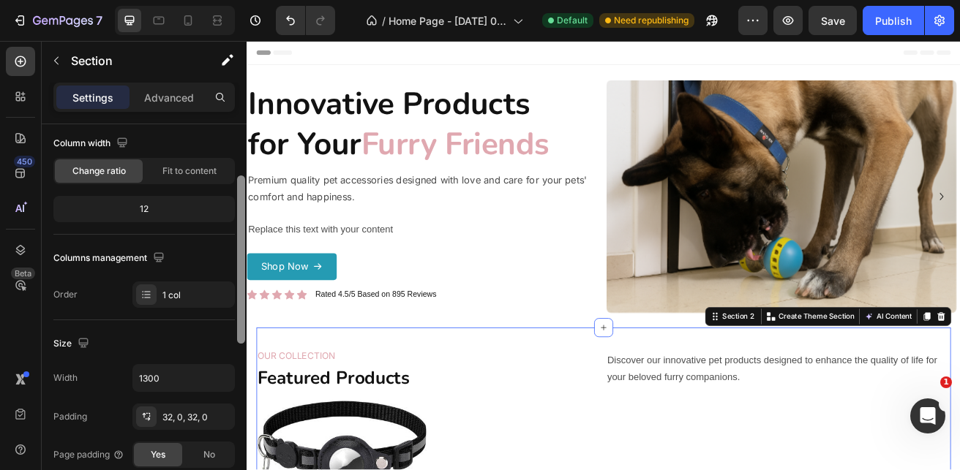
drag, startPoint x: 489, startPoint y: 316, endPoint x: 256, endPoint y: 455, distance: 271.5
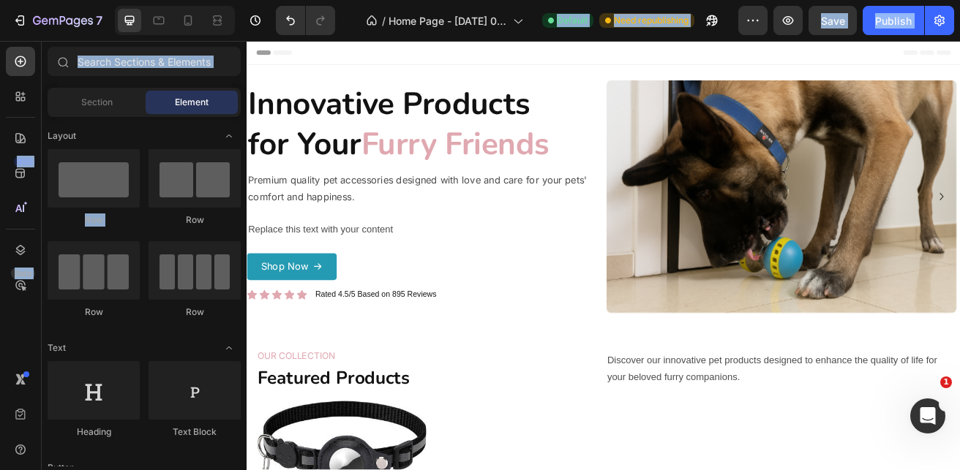
drag, startPoint x: 241, startPoint y: 144, endPoint x: 220, endPoint y: 479, distance: 335.6
click at [220, 0] on html "7 Version history / Home Page - May 17, 00:39:40 Default Need republishing Prev…" at bounding box center [480, 0] width 960 height 0
click at [212, 411] on div at bounding box center [194, 390] width 92 height 59
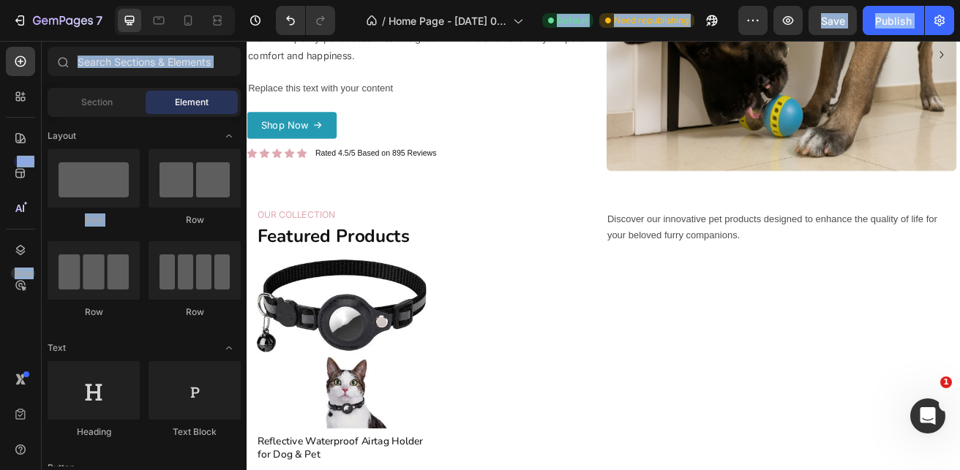
scroll to position [0, 0]
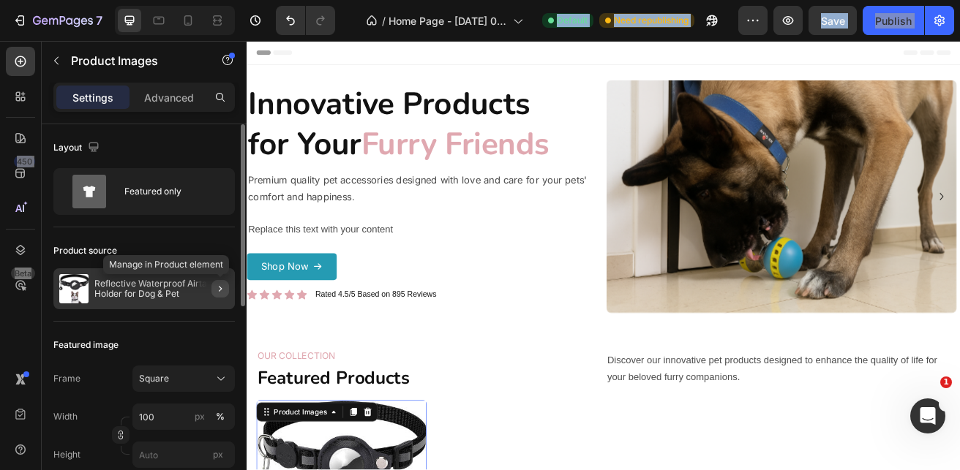
click at [216, 286] on icon "button" at bounding box center [220, 289] width 12 height 12
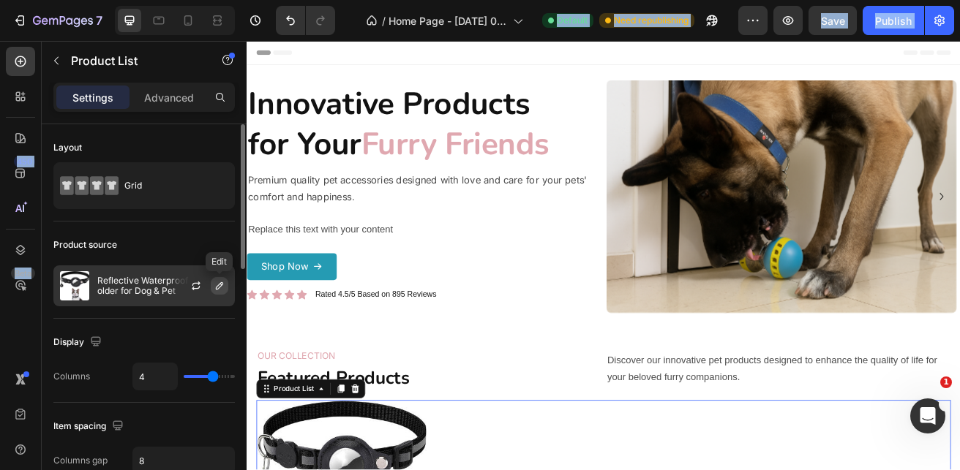
click at [220, 281] on icon "button" at bounding box center [220, 286] width 12 height 12
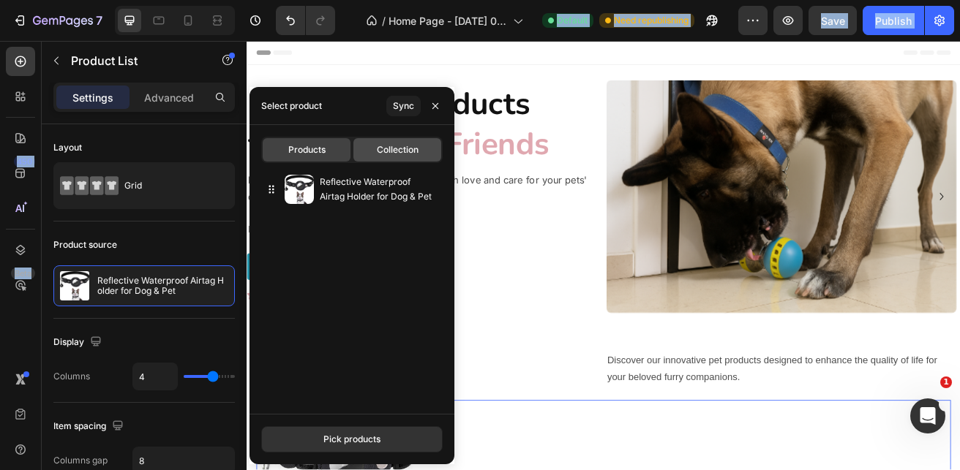
click at [369, 146] on div "Collection" at bounding box center [397, 149] width 88 height 23
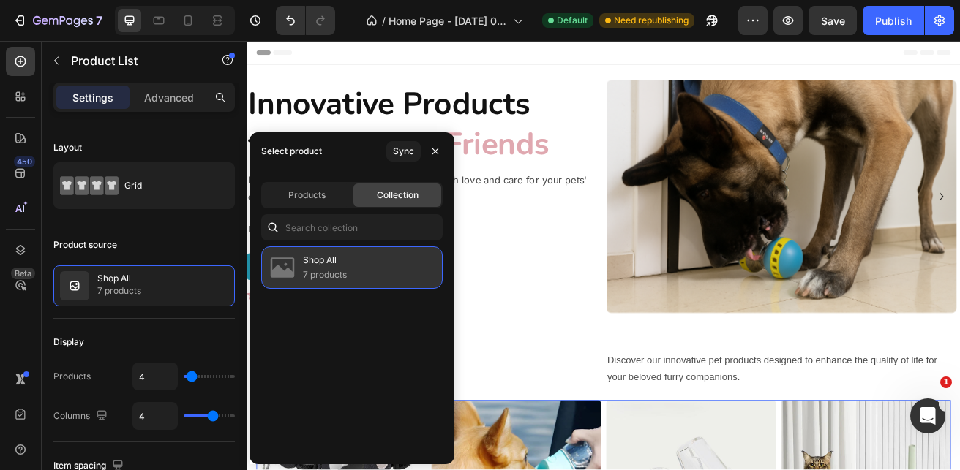
click at [328, 278] on p "7 products" at bounding box center [325, 275] width 44 height 15
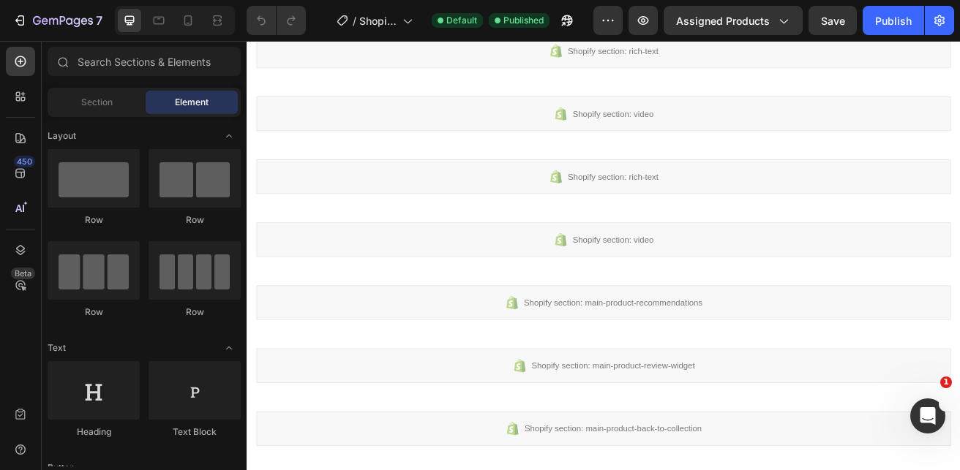
scroll to position [682, 0]
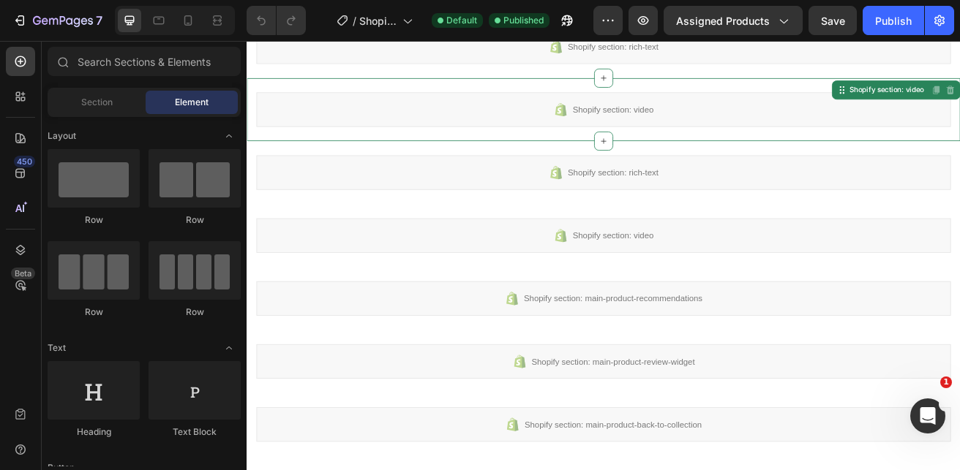
click at [716, 133] on span "Shopify section: video" at bounding box center [696, 126] width 99 height 18
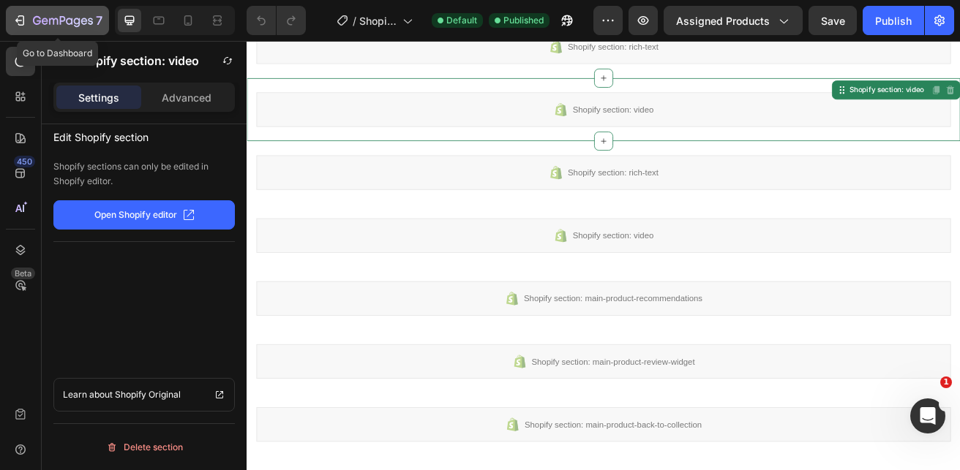
click at [15, 13] on icon "button" at bounding box center [19, 20] width 15 height 15
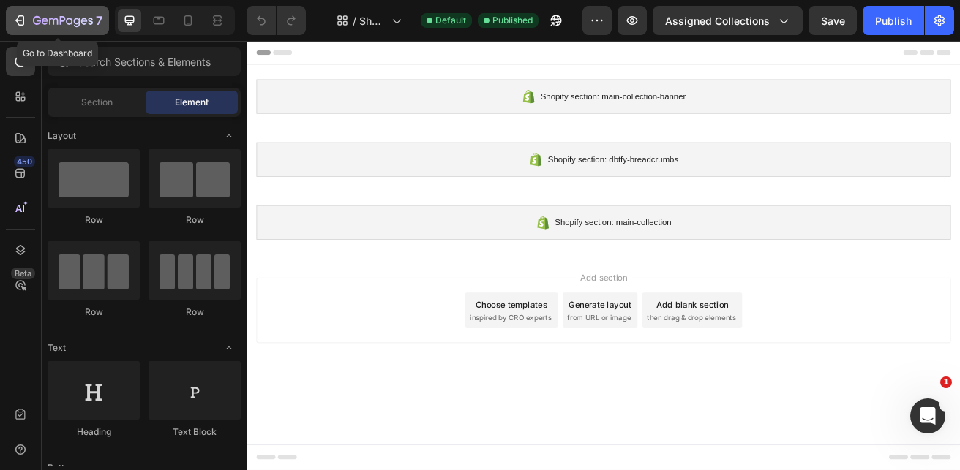
click at [18, 22] on icon "button" at bounding box center [19, 20] width 15 height 15
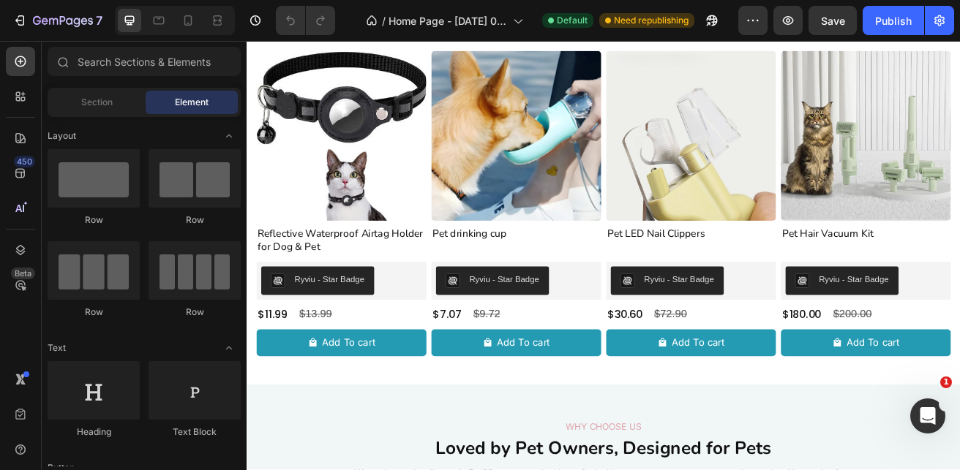
scroll to position [445, 0]
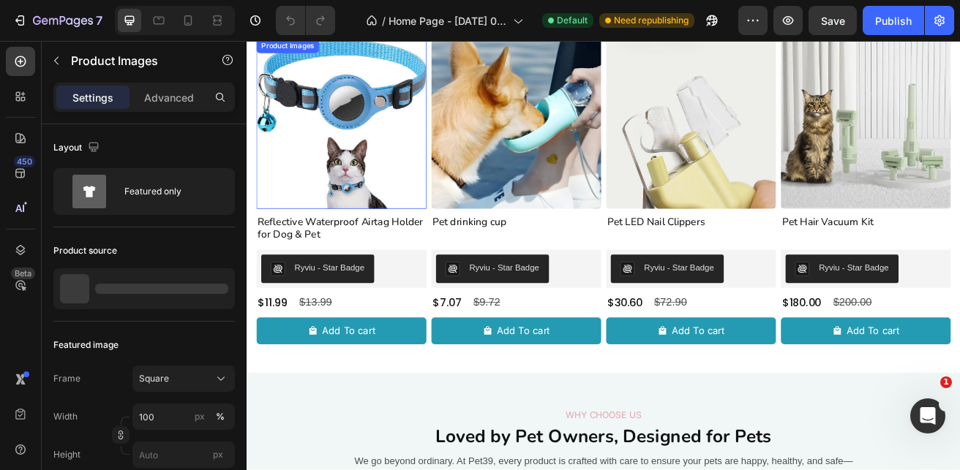
click at [344, 184] on img at bounding box center [362, 143] width 209 height 209
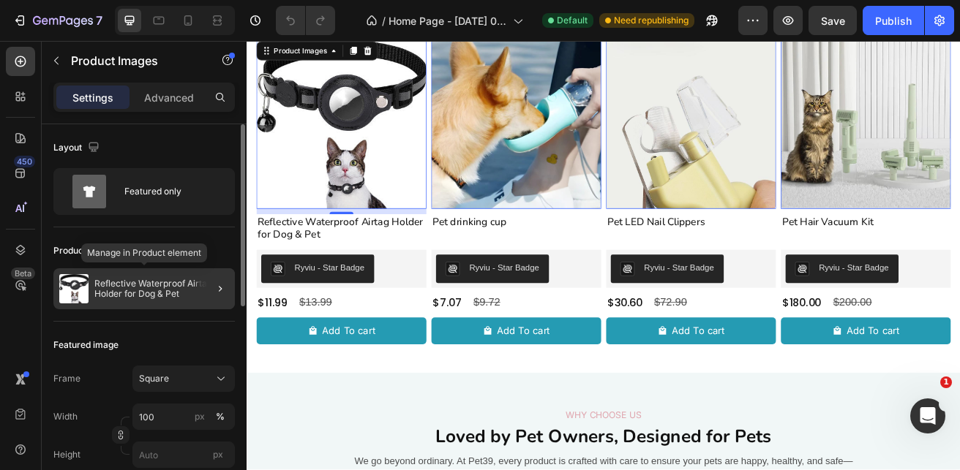
click at [170, 285] on p "Reflective Waterproof Airtag Holder for Dog & Pet" at bounding box center [161, 289] width 135 height 20
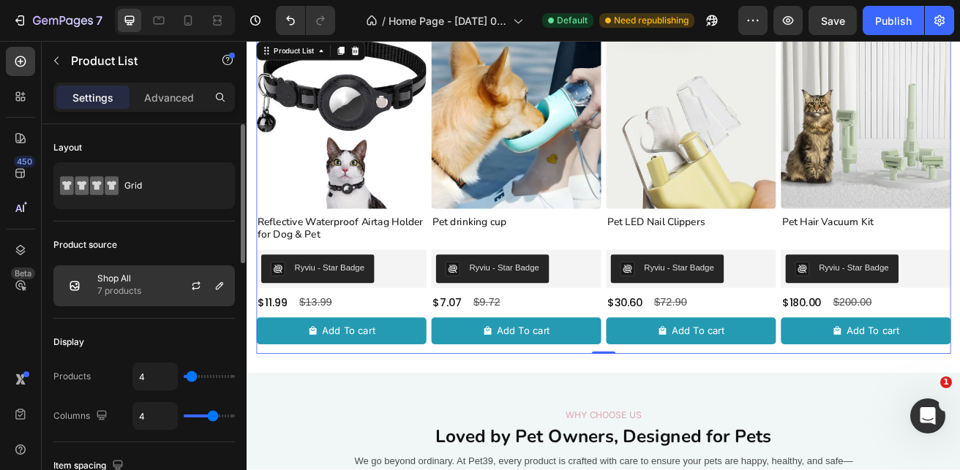
click at [73, 284] on img at bounding box center [74, 285] width 29 height 29
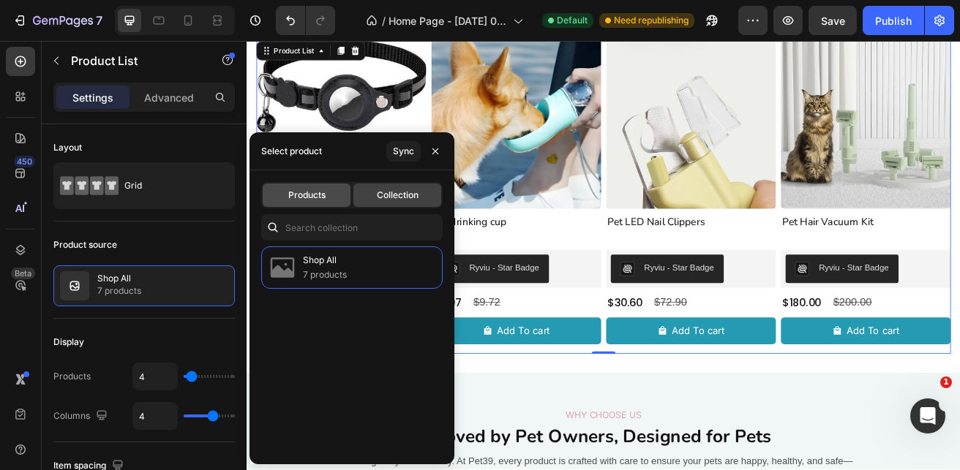
click at [278, 198] on div "Products" at bounding box center [307, 195] width 88 height 23
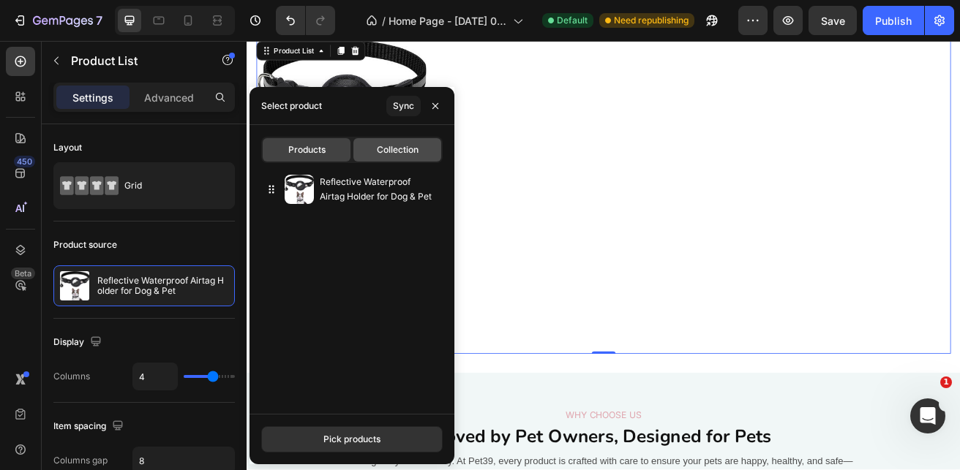
click at [420, 148] on div "Collection" at bounding box center [397, 149] width 88 height 23
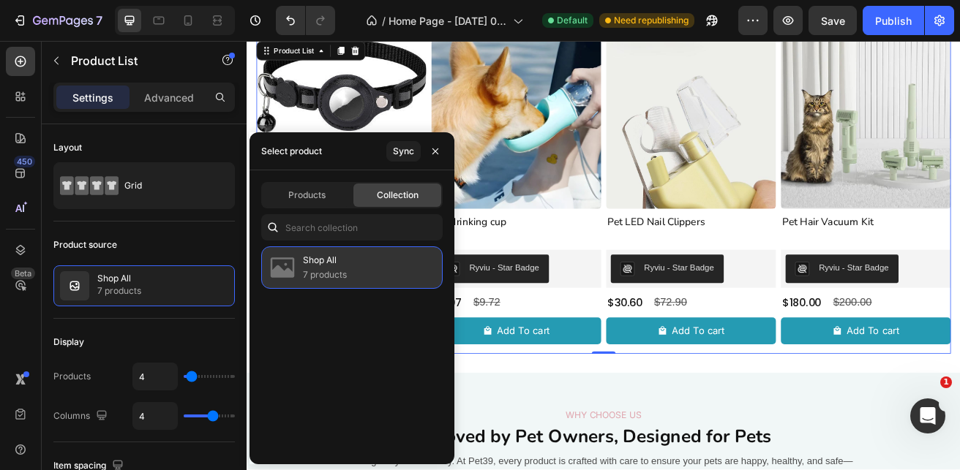
click at [431, 263] on div "Shop All 7 products" at bounding box center [351, 267] width 181 height 42
click at [339, 276] on p "7 products" at bounding box center [325, 275] width 44 height 15
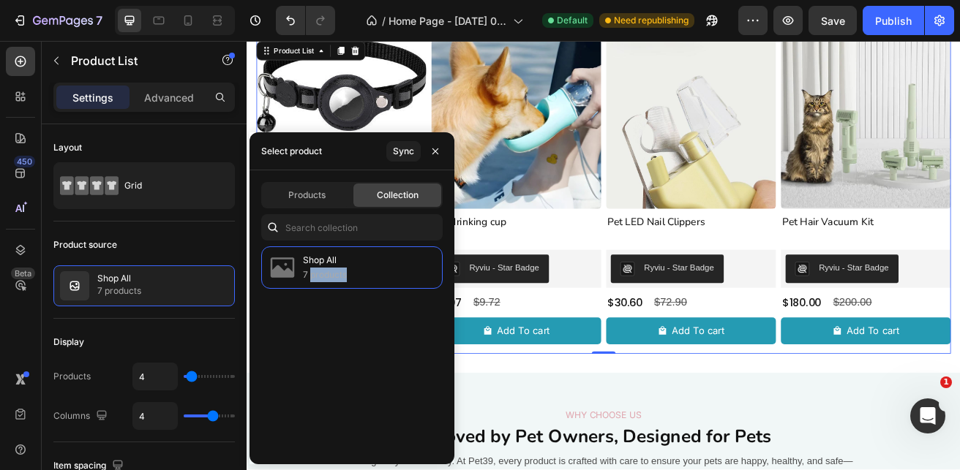
drag, startPoint x: 396, startPoint y: 276, endPoint x: 60, endPoint y: 56, distance: 401.6
click at [60, 56] on icon "button" at bounding box center [56, 61] width 12 height 12
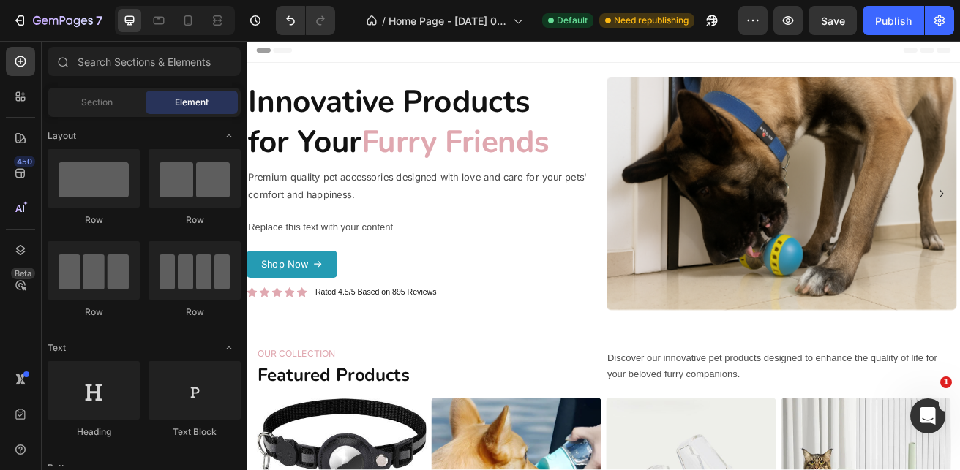
scroll to position [26, 0]
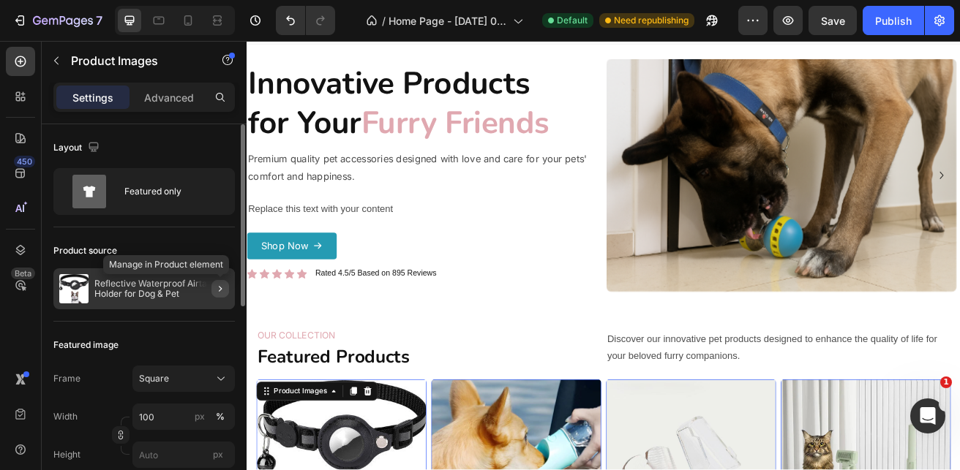
click at [217, 284] on icon "button" at bounding box center [220, 289] width 12 height 12
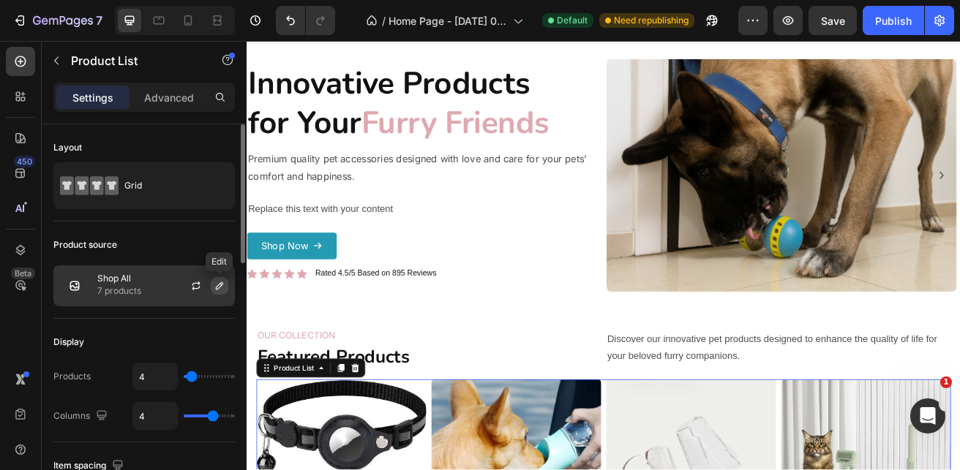
click at [217, 284] on icon "button" at bounding box center [220, 286] width 12 height 12
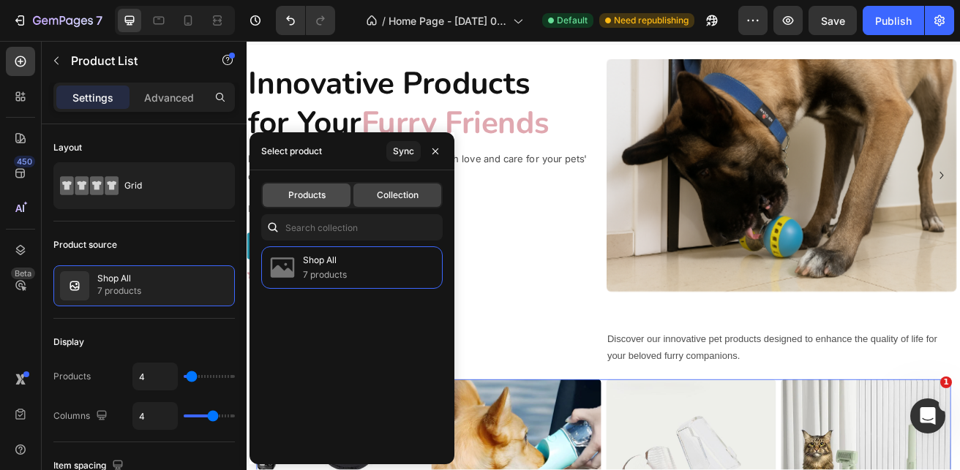
click at [308, 189] on span "Products" at bounding box center [306, 195] width 37 height 13
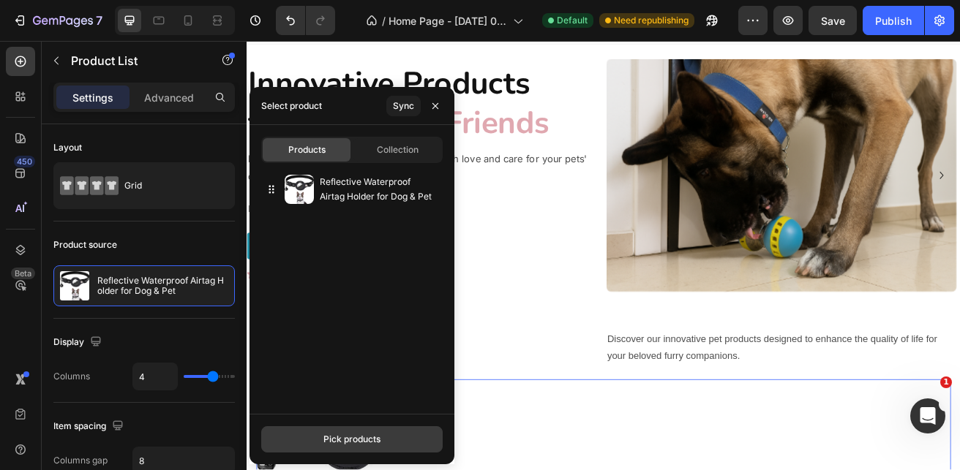
click at [363, 440] on div "Pick products" at bounding box center [351, 439] width 57 height 13
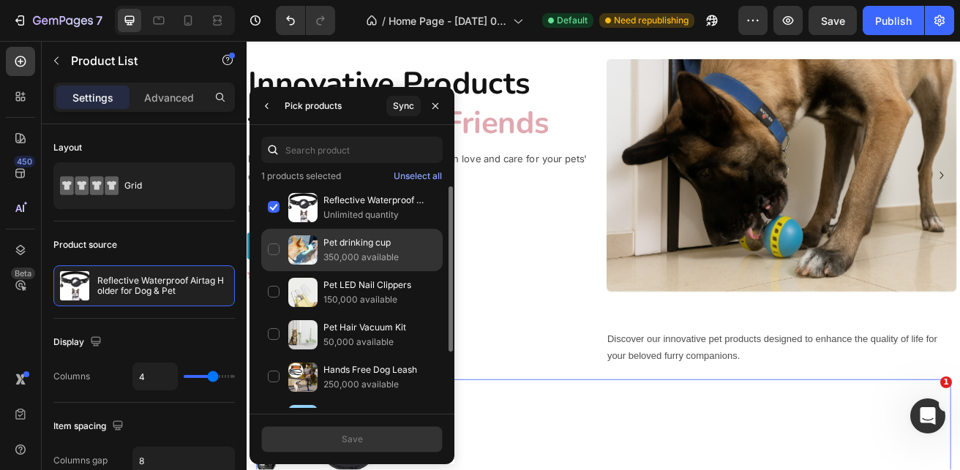
click at [271, 256] on div "Pet drinking cup 350,000 available" at bounding box center [351, 250] width 181 height 42
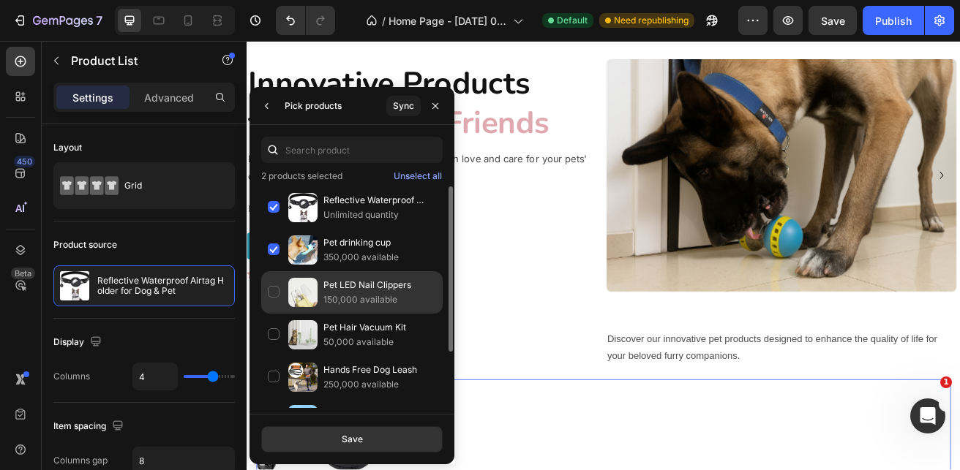
drag, startPoint x: 268, startPoint y: 276, endPoint x: 265, endPoint y: 290, distance: 13.5
click at [267, 285] on div "Pet LED Nail Clippers 150,000 available" at bounding box center [351, 292] width 181 height 42
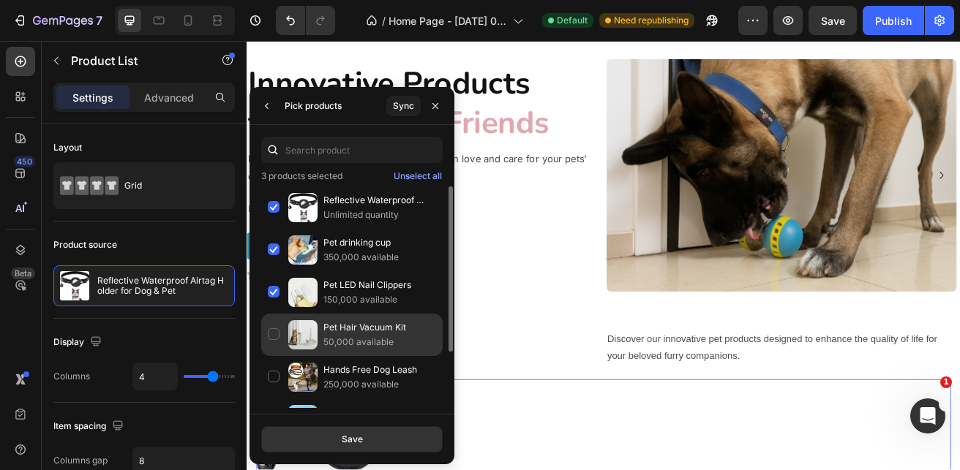
drag, startPoint x: 264, startPoint y: 332, endPoint x: 268, endPoint y: 346, distance: 14.6
click at [265, 333] on div "Pet Hair Vacuum Kit 50,000 available" at bounding box center [351, 335] width 181 height 42
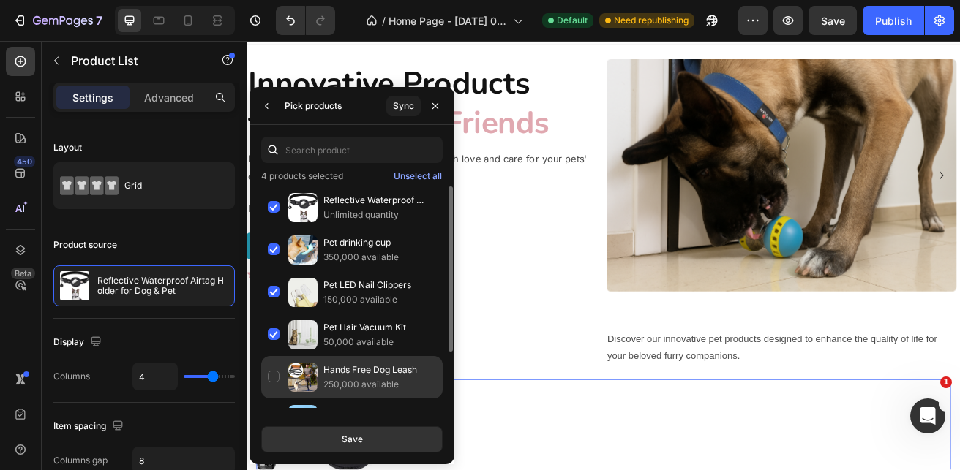
click at [268, 375] on div "Hands Free Dog Leash 250,000 available" at bounding box center [351, 377] width 181 height 42
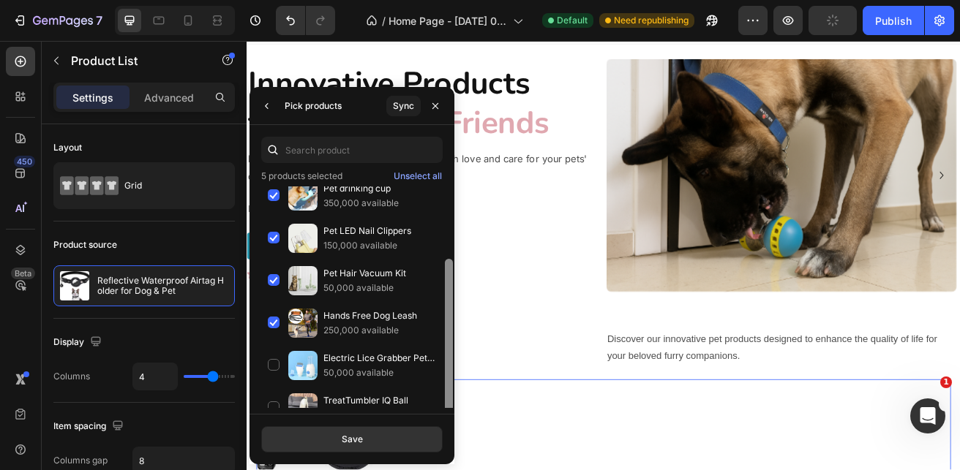
scroll to position [75, 0]
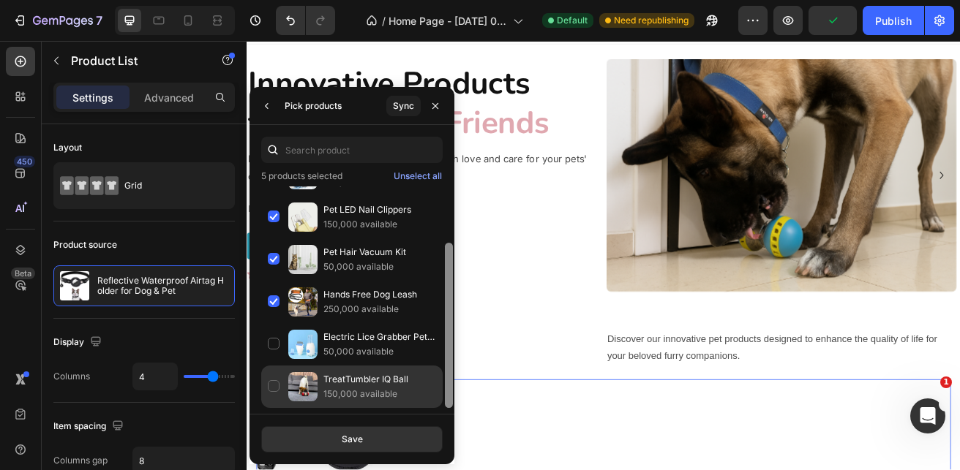
drag, startPoint x: 449, startPoint y: 310, endPoint x: 433, endPoint y: 388, distance: 79.9
click at [444, 392] on div at bounding box center [448, 297] width 11 height 222
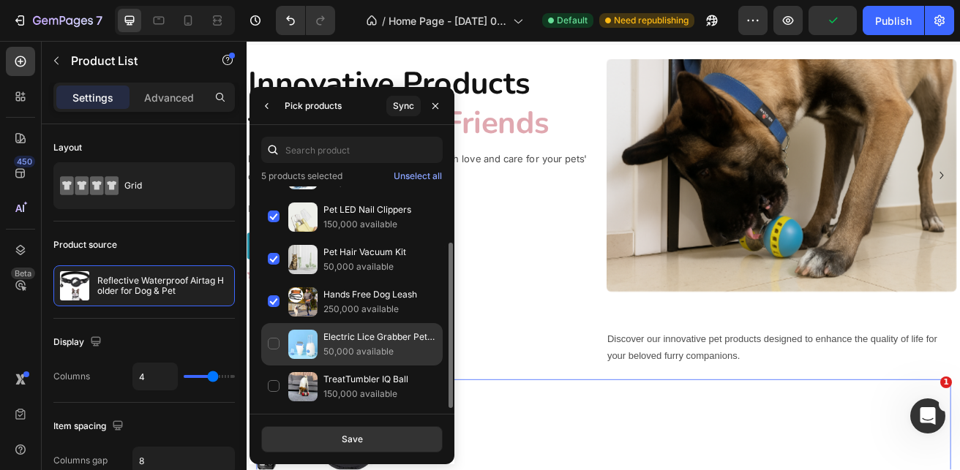
click at [276, 351] on div "Electric Lice Grabber Pet Comb 50,000 available" at bounding box center [351, 344] width 181 height 42
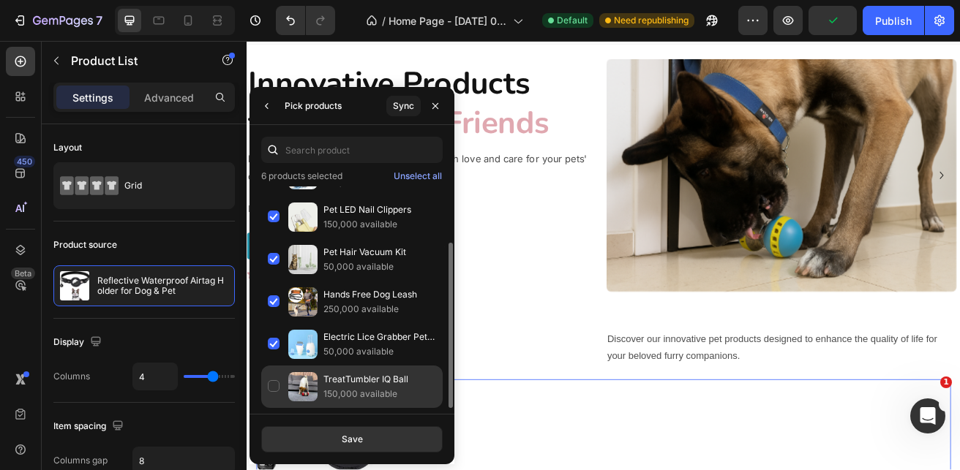
click at [268, 385] on div "TreatTumbler IQ Ball 150,000 available" at bounding box center [351, 387] width 181 height 42
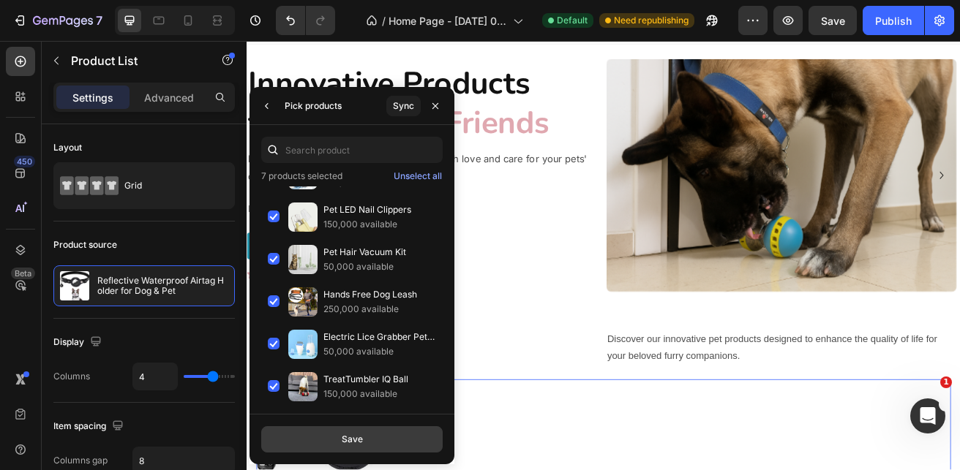
click at [333, 437] on button "Save" at bounding box center [351, 439] width 181 height 26
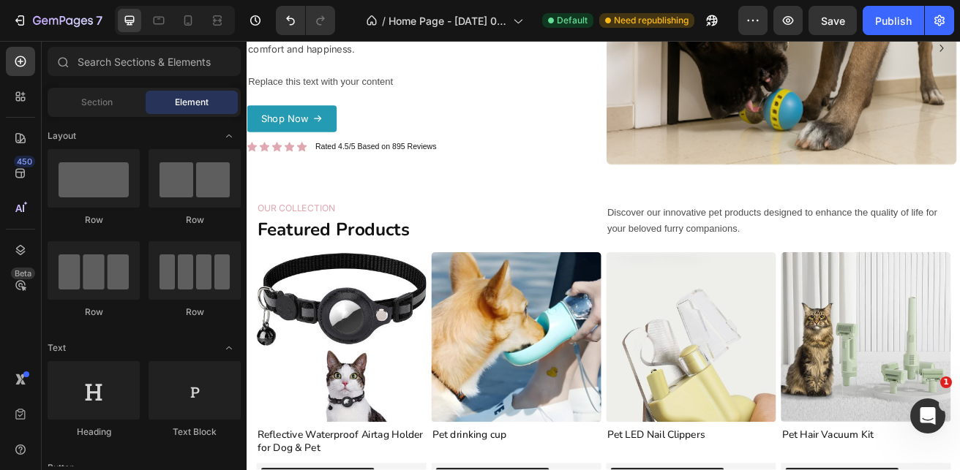
scroll to position [184, 0]
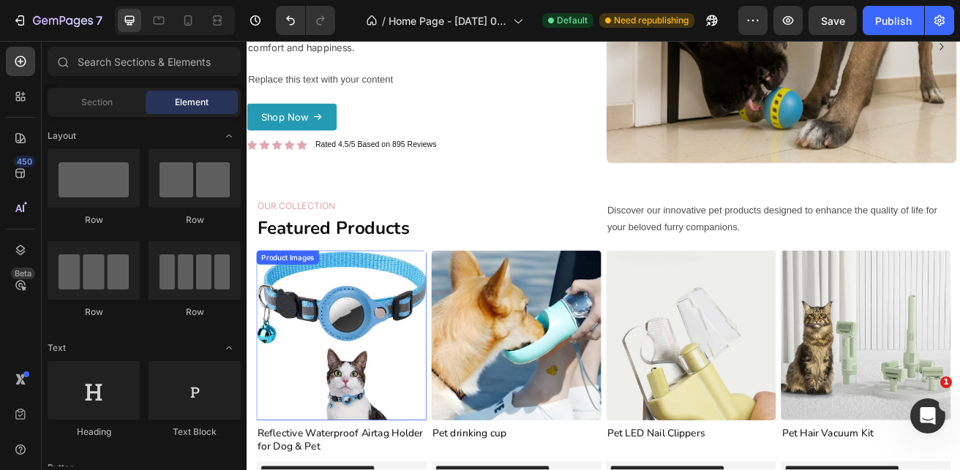
click at [361, 344] on img at bounding box center [362, 403] width 209 height 209
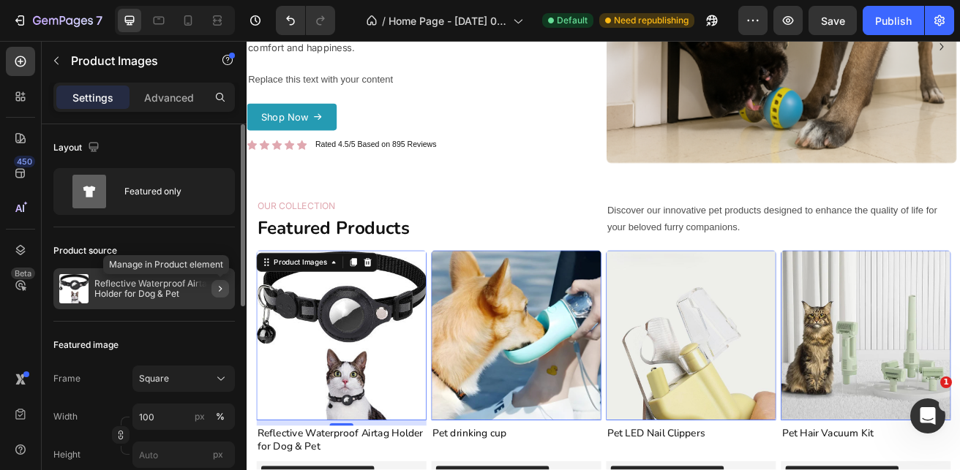
click at [220, 286] on icon "button" at bounding box center [220, 289] width 12 height 12
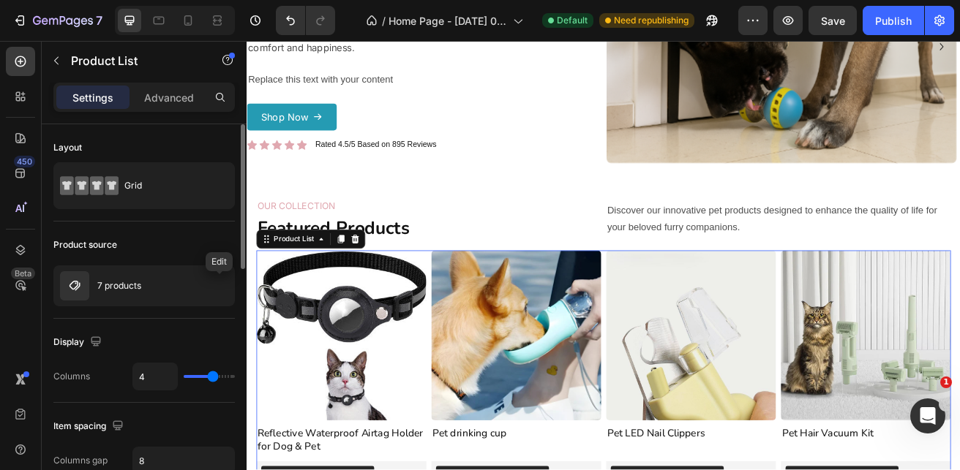
click at [0, 0] on icon "button" at bounding box center [0, 0] width 0 height 0
